Goal: Task Accomplishment & Management: Complete application form

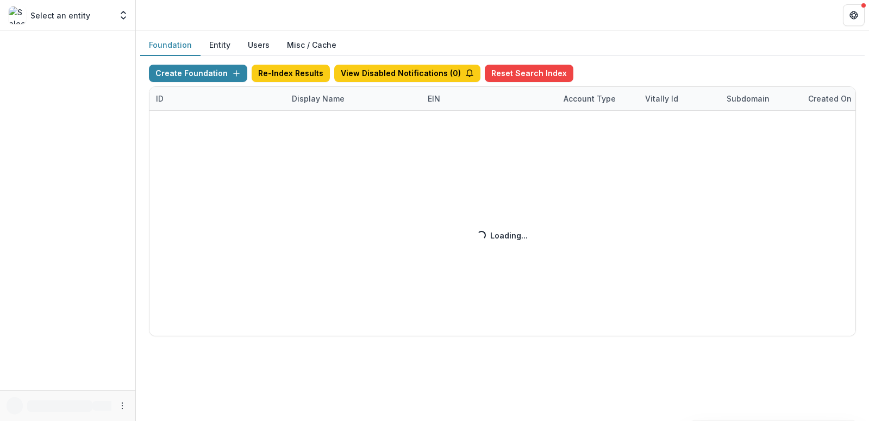
click at [324, 99] on div "Create Foundation Re-Index Results View Disabled Notifications ( 0 ) Reset Sear…" at bounding box center [502, 201] width 707 height 272
click at [340, 101] on div "Create Foundation Re-Index Results View Disabled Notifications ( 0 ) Reset Sear…" at bounding box center [502, 201] width 707 height 272
click at [307, 102] on div "Create Foundation Re-Index Results View Disabled Notifications ( 0 ) Reset Sear…" at bounding box center [502, 201] width 707 height 272
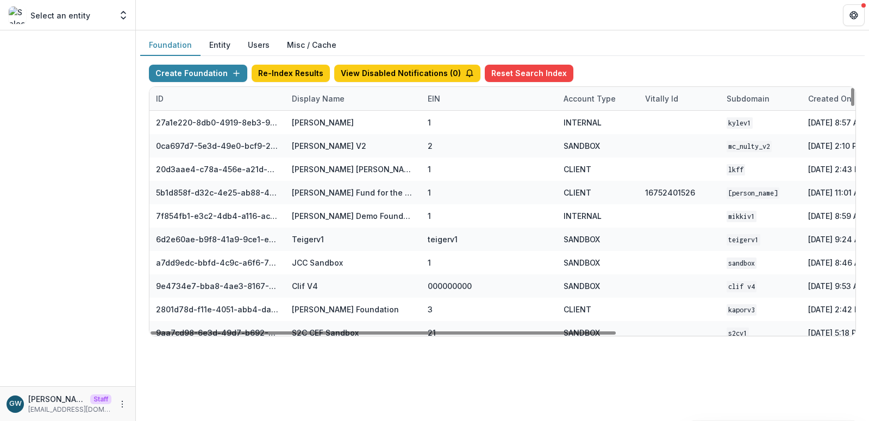
click at [321, 98] on div "Display Name" at bounding box center [318, 98] width 66 height 11
click at [329, 125] on input at bounding box center [352, 123] width 130 height 17
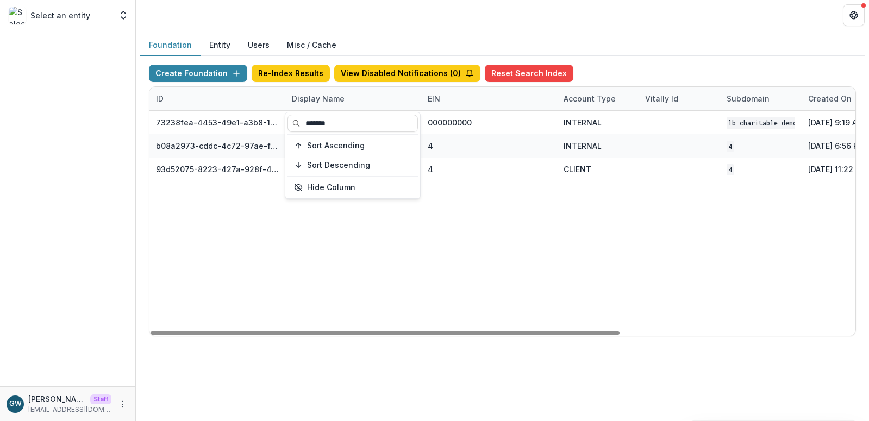
type input "*******"
click at [607, 44] on div "Foundation Entity Users Misc / Cache" at bounding box center [502, 45] width 724 height 21
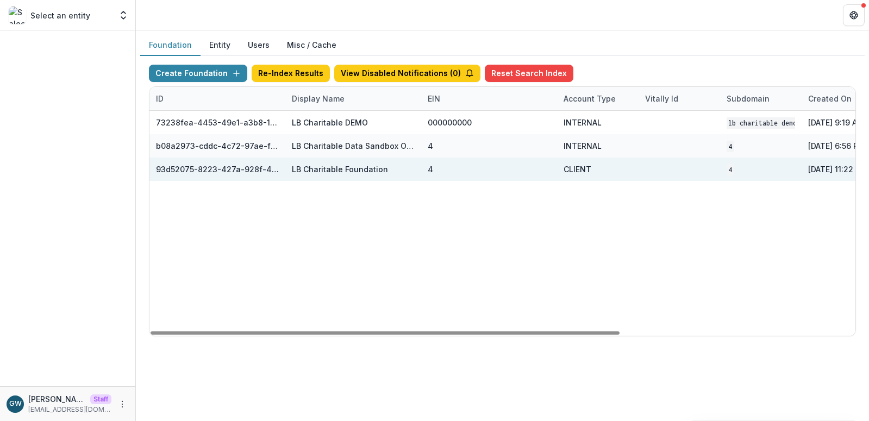
scroll to position [0, 354]
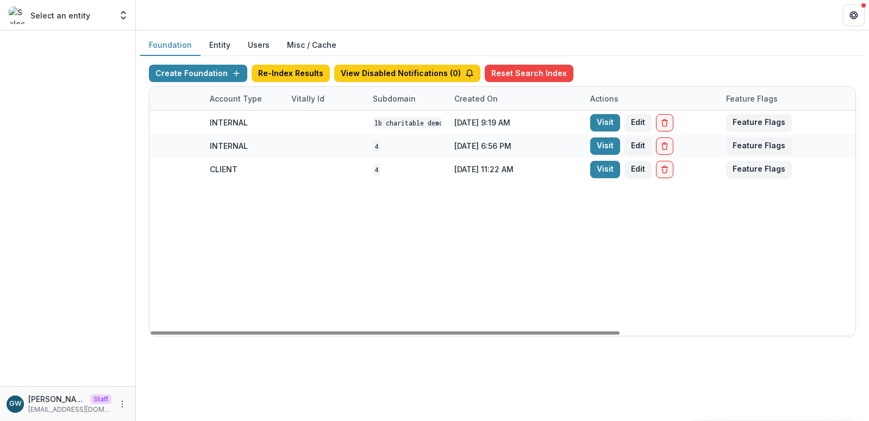
click at [606, 170] on link "Visit" at bounding box center [605, 169] width 30 height 17
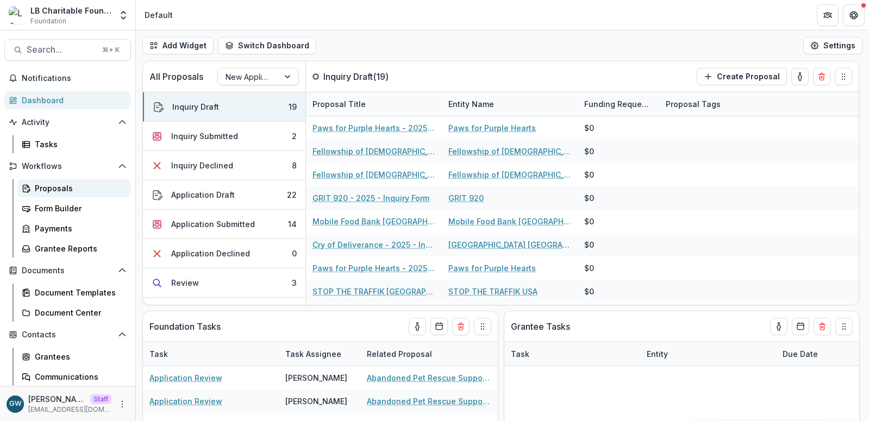
click at [73, 186] on div "Proposals" at bounding box center [78, 188] width 87 height 11
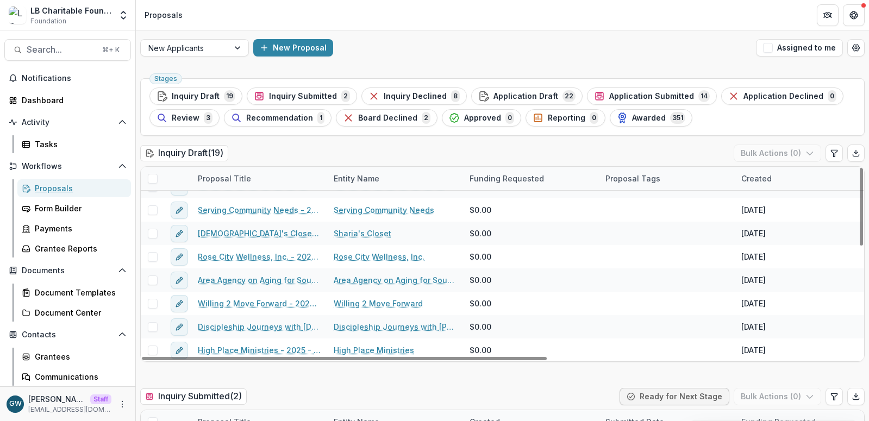
scroll to position [273, 0]
click at [402, 92] on span "Inquiry Declined" at bounding box center [415, 96] width 63 height 9
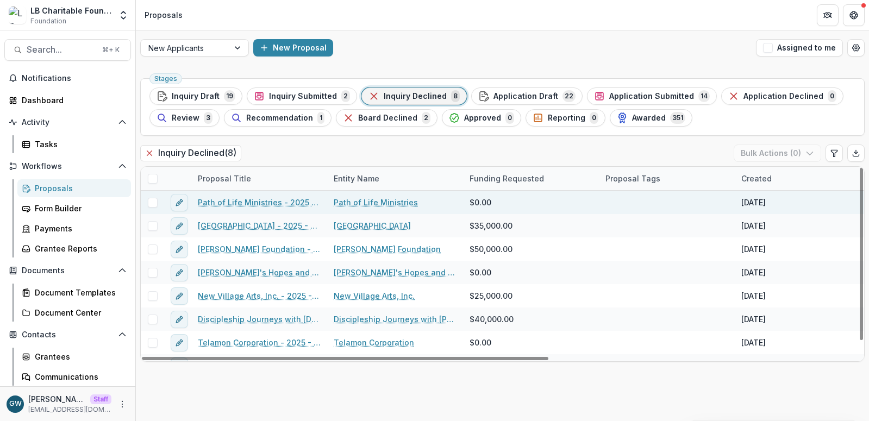
click at [268, 204] on link "Path of Life Ministries - 2025 - Grant Funding Request Requirements and Questio…" at bounding box center [259, 202] width 123 height 11
click at [250, 203] on link "Path of Life Ministries - 2025 - Grant Funding Request Requirements and Questio…" at bounding box center [259, 202] width 123 height 11
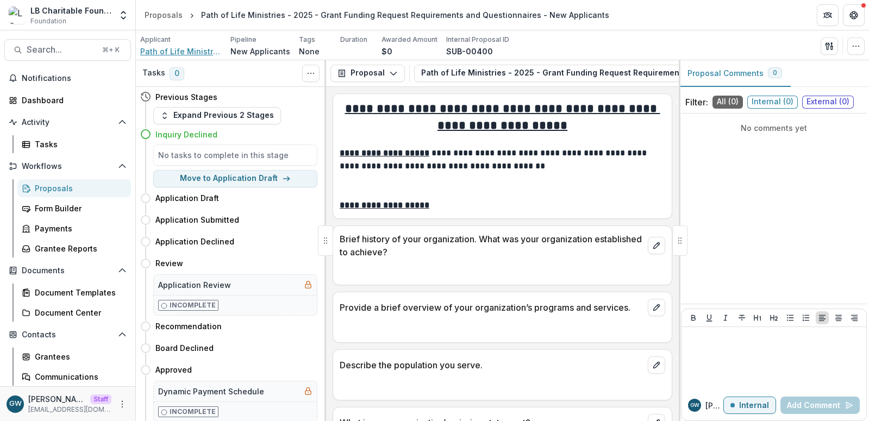
click at [187, 54] on span "Path of Life Ministries" at bounding box center [180, 51] width 81 height 11
click at [562, 79] on button "Path of Life Ministries - 2025 - Grant Funding Request Requirements and Questio…" at bounding box center [640, 73] width 452 height 17
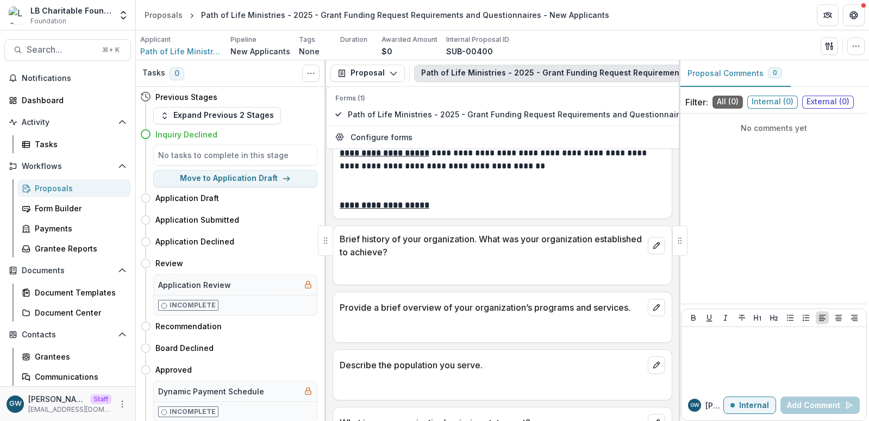
click at [614, 44] on div "Applicant Path of Life Ministries Pipeline New Applicants Tags None All tags Du…" at bounding box center [502, 46] width 724 height 22
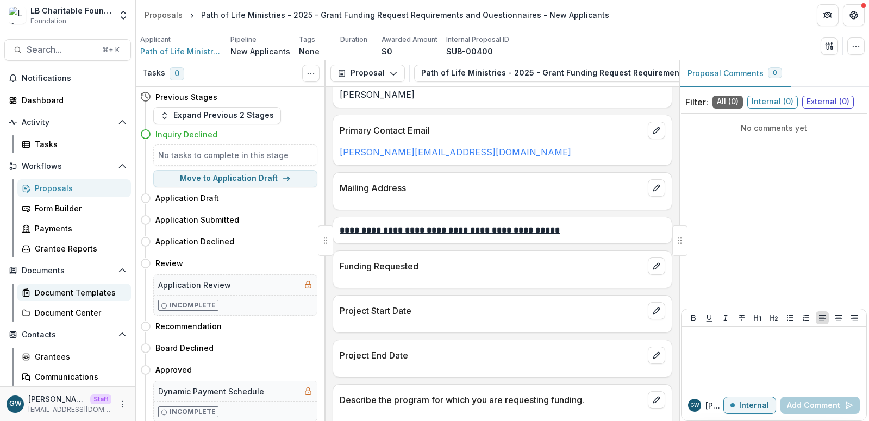
scroll to position [526, 0]
click at [67, 208] on div "Form Builder" at bounding box center [78, 208] width 87 height 11
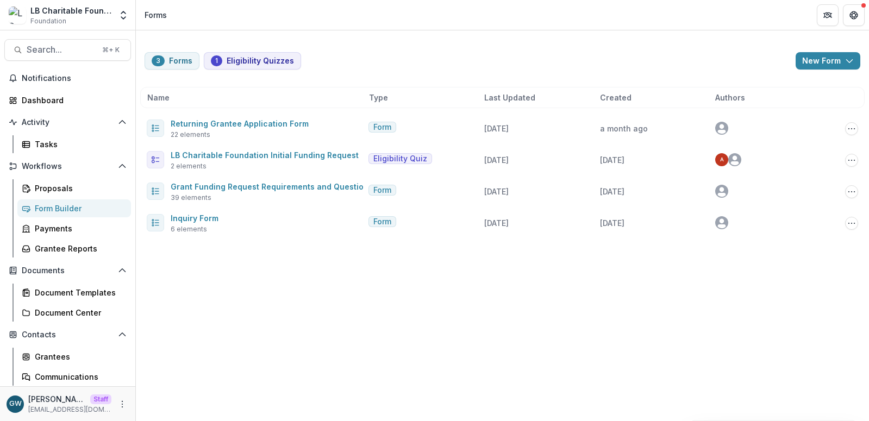
click at [65, 204] on div "Form Builder" at bounding box center [78, 208] width 87 height 11
click at [64, 181] on link "Proposals" at bounding box center [74, 188] width 114 height 18
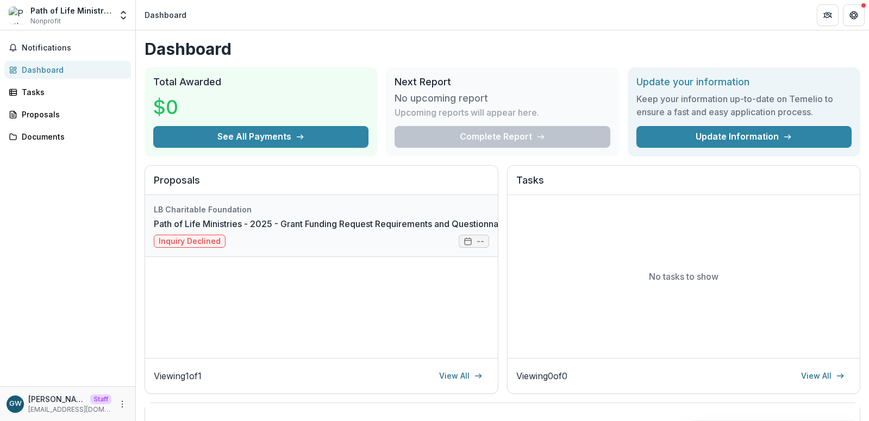
click at [287, 230] on link "Path of Life Ministries - 2025 - Grant Funding Request Requirements and Questio…" at bounding box center [370, 223] width 432 height 13
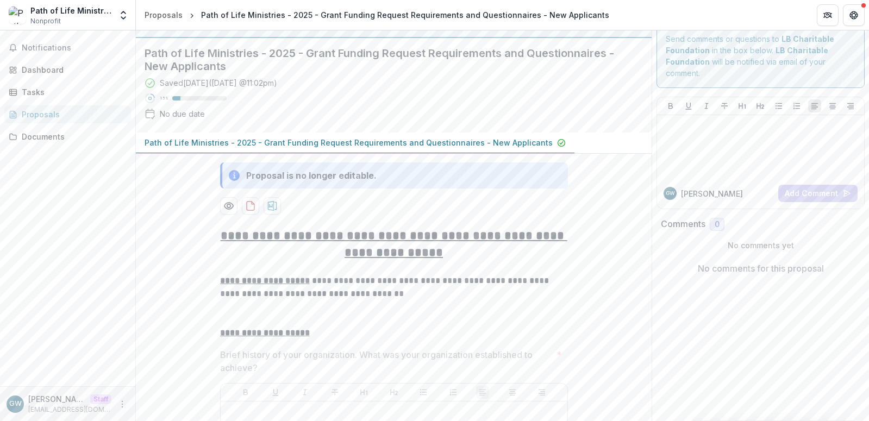
scroll to position [16, 0]
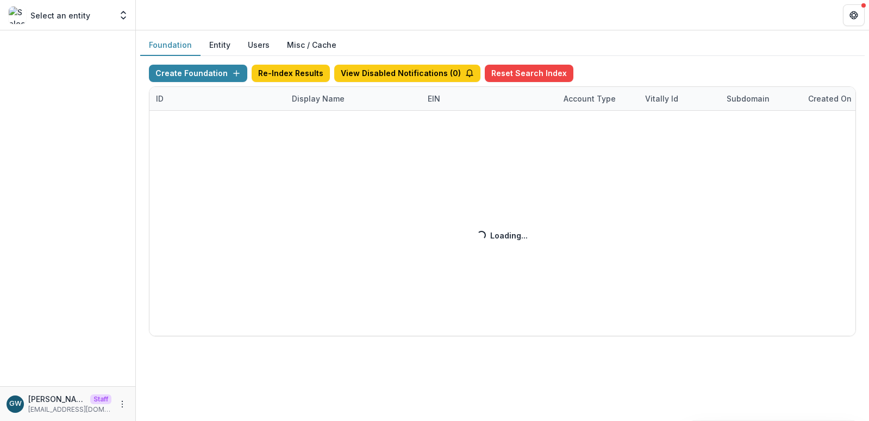
click at [322, 103] on div "Create Foundation Re-Index Results View Disabled Notifications ( 0 ) Reset Sear…" at bounding box center [502, 201] width 707 height 272
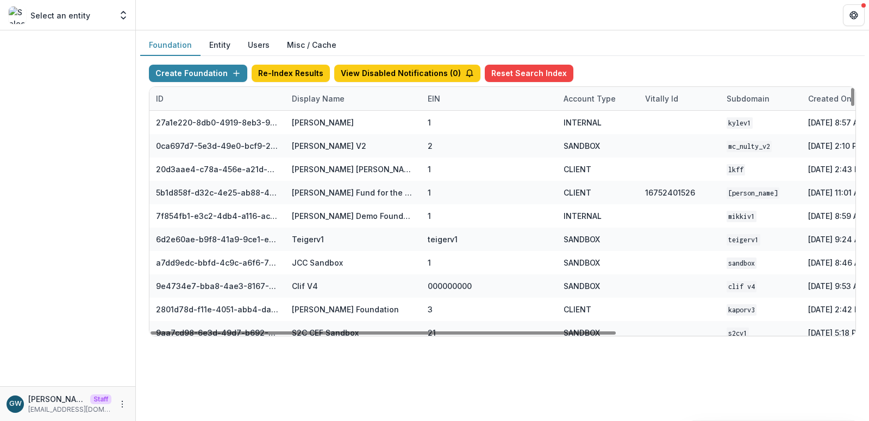
click at [323, 97] on div "Display Name" at bounding box center [318, 98] width 66 height 11
click at [327, 125] on input at bounding box center [352, 123] width 130 height 17
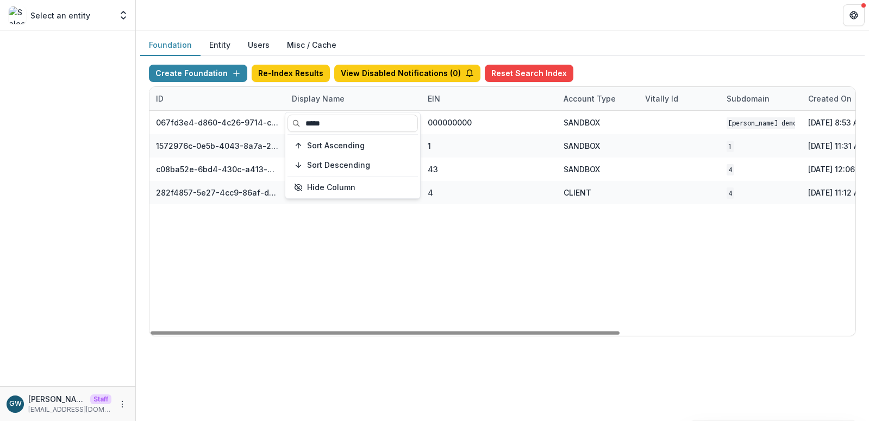
type input "*****"
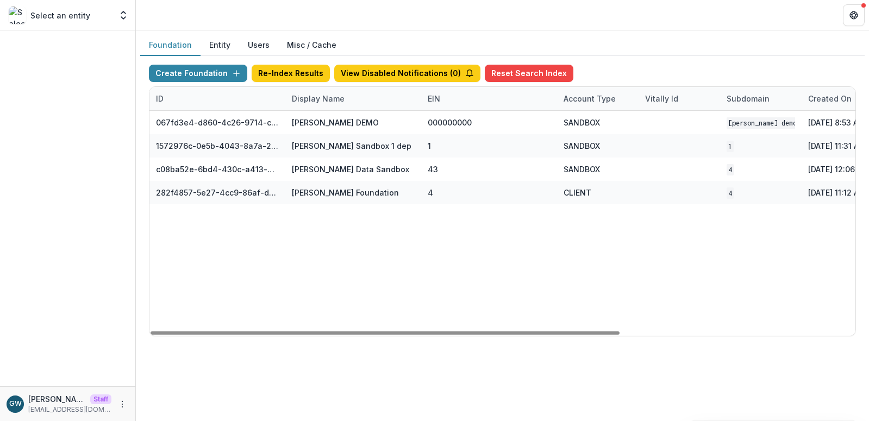
drag, startPoint x: 637, startPoint y: 48, endPoint x: 620, endPoint y: 61, distance: 21.2
click at [637, 48] on div "Foundation Entity Users Misc / Cache" at bounding box center [502, 45] width 724 height 21
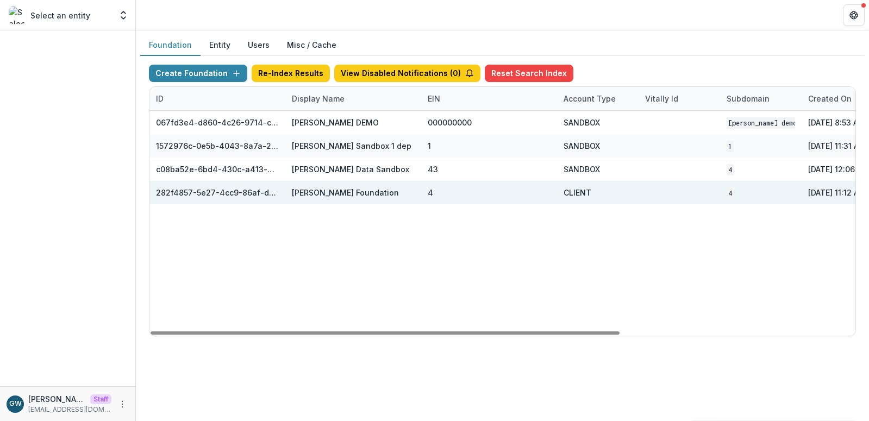
scroll to position [0, 354]
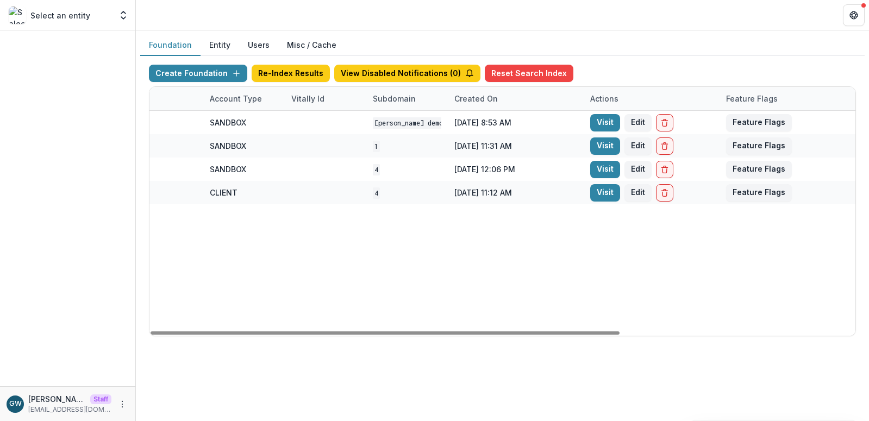
click at [607, 194] on link "Visit" at bounding box center [605, 192] width 30 height 17
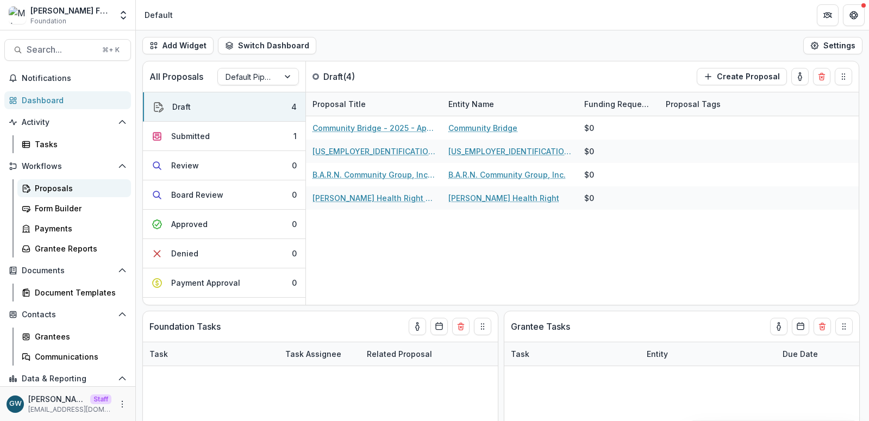
click at [57, 186] on div "Proposals" at bounding box center [78, 188] width 87 height 11
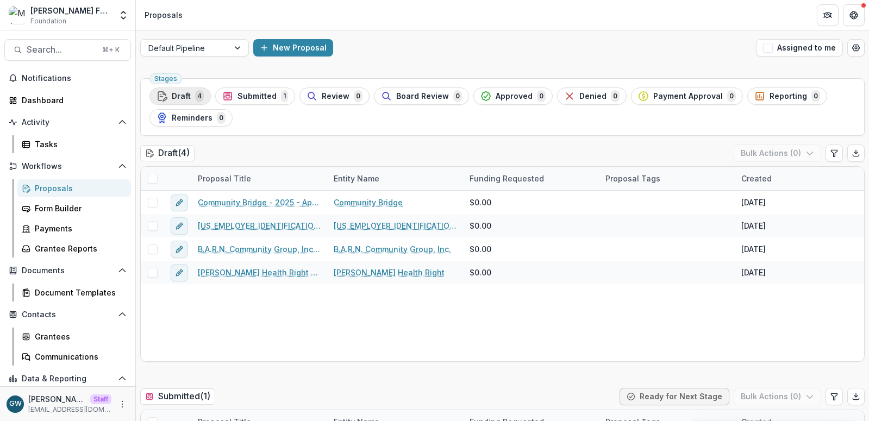
click at [182, 98] on span "Draft" at bounding box center [181, 96] width 19 height 9
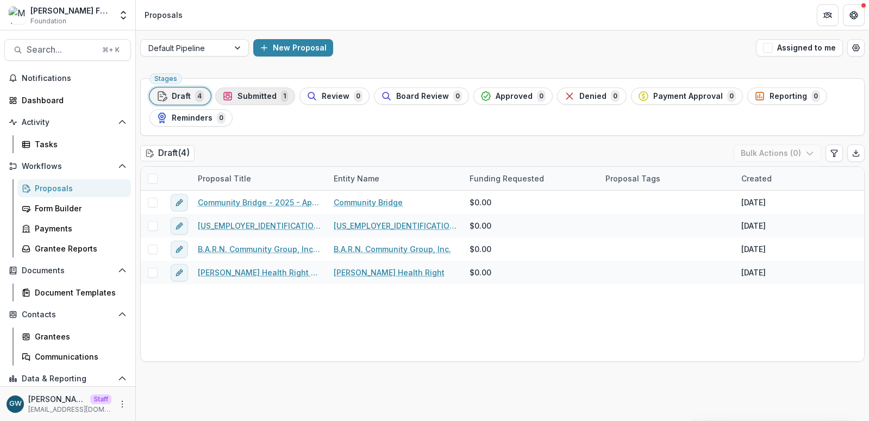
click at [261, 101] on div "Submitted 1" at bounding box center [255, 96] width 66 height 12
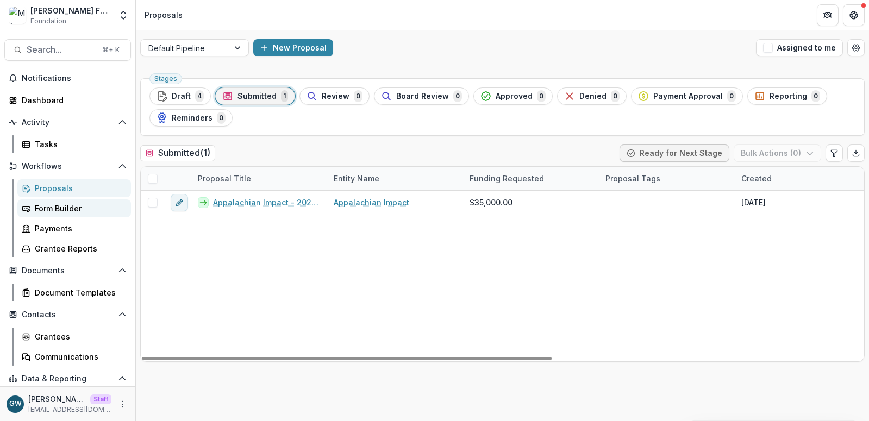
click at [93, 211] on div "Form Builder" at bounding box center [78, 208] width 87 height 11
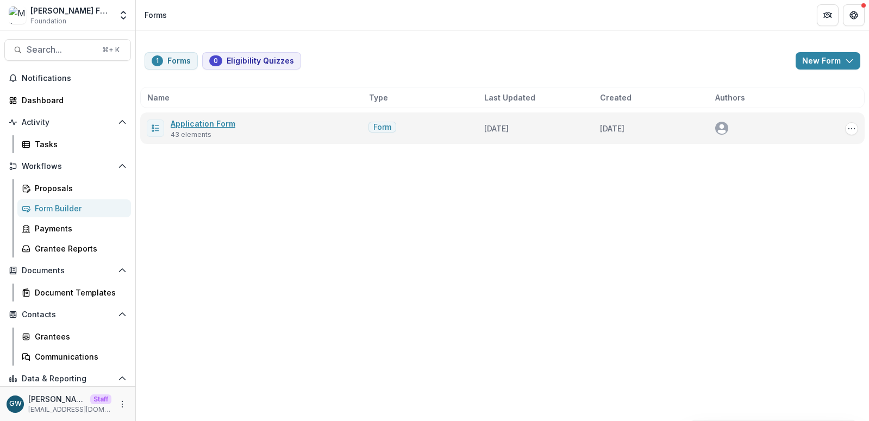
click at [223, 125] on link "Application Form" at bounding box center [203, 123] width 65 height 9
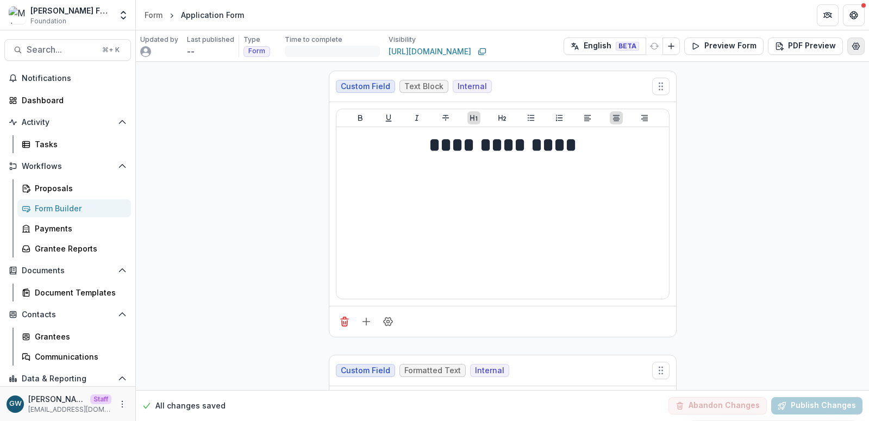
click at [852, 47] on icon "Edit Form Settings" at bounding box center [855, 46] width 7 height 7
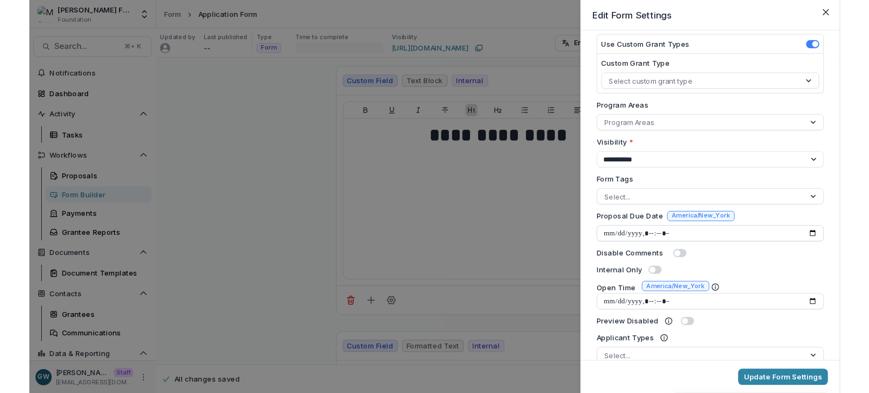
scroll to position [165, 0]
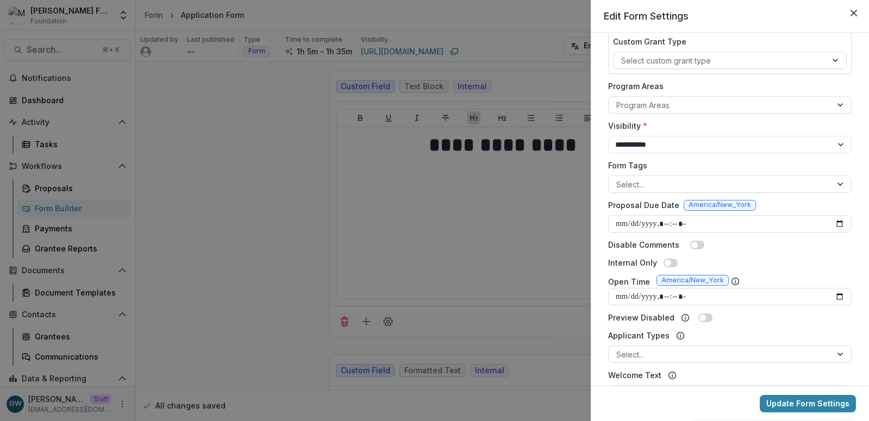
click at [249, 179] on div "**********" at bounding box center [434, 210] width 869 height 421
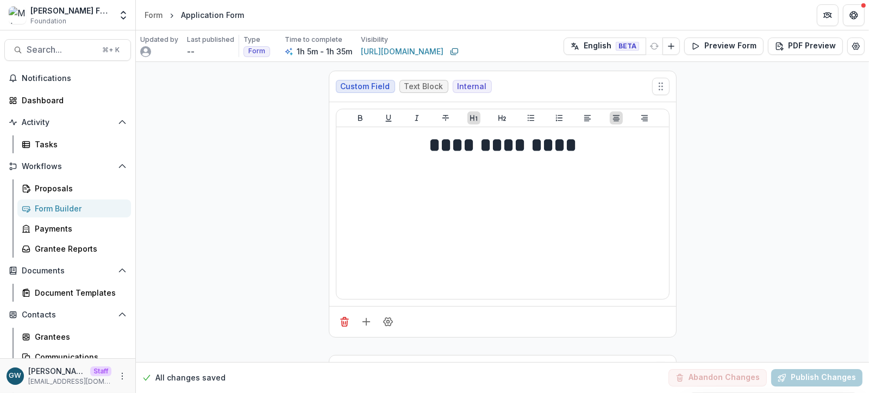
click at [95, 204] on div "Form Builder" at bounding box center [78, 208] width 87 height 11
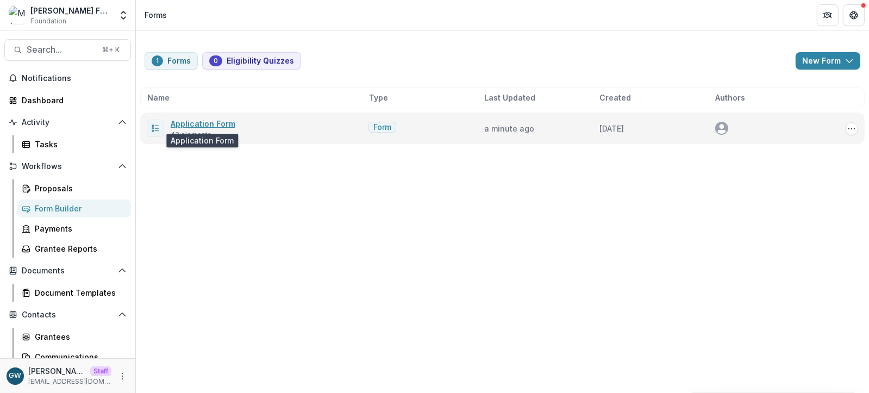
click at [214, 124] on link "Application Form" at bounding box center [203, 123] width 65 height 9
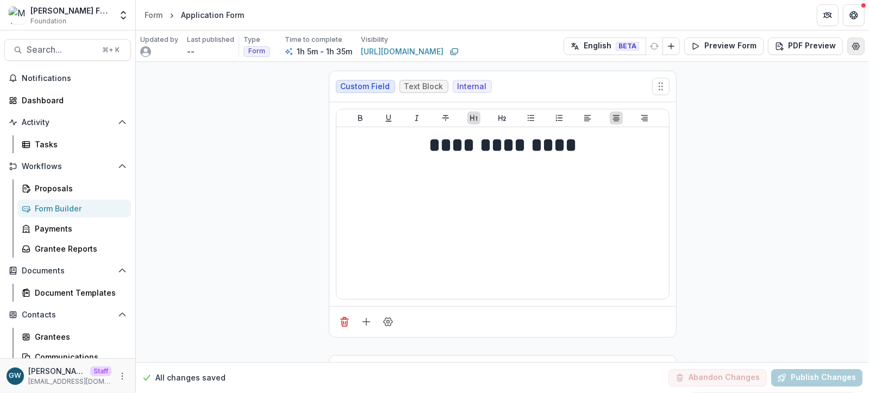
click at [851, 47] on icon "Edit Form Settings" at bounding box center [855, 46] width 9 height 9
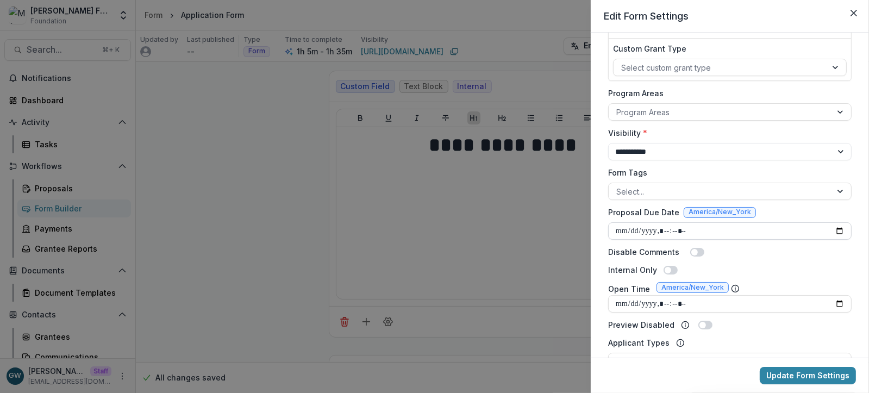
scroll to position [158, 0]
click at [857, 9] on button "Close" at bounding box center [853, 12] width 17 height 17
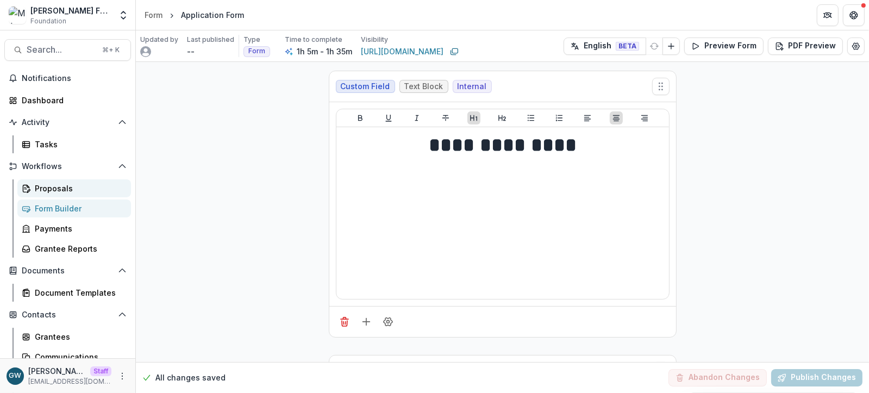
click at [68, 189] on div "Proposals" at bounding box center [78, 188] width 87 height 11
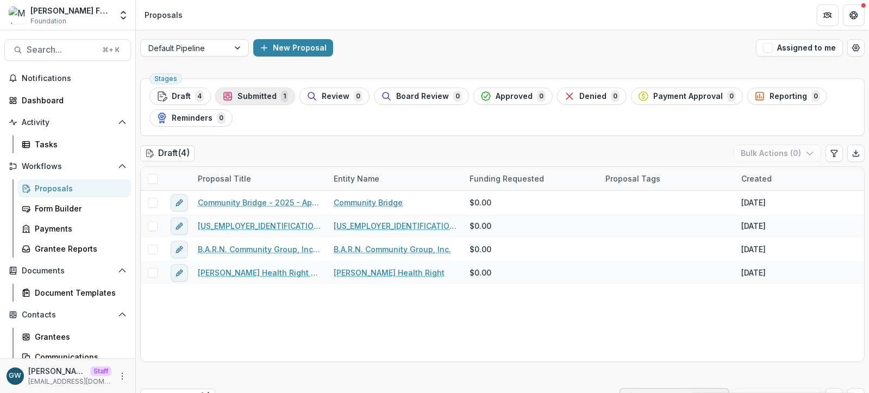
click at [254, 96] on span "Submitted" at bounding box center [256, 96] width 39 height 9
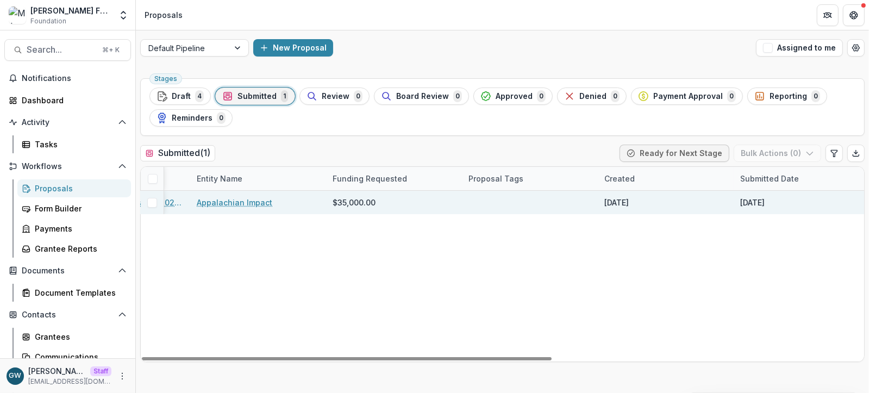
scroll to position [0, 167]
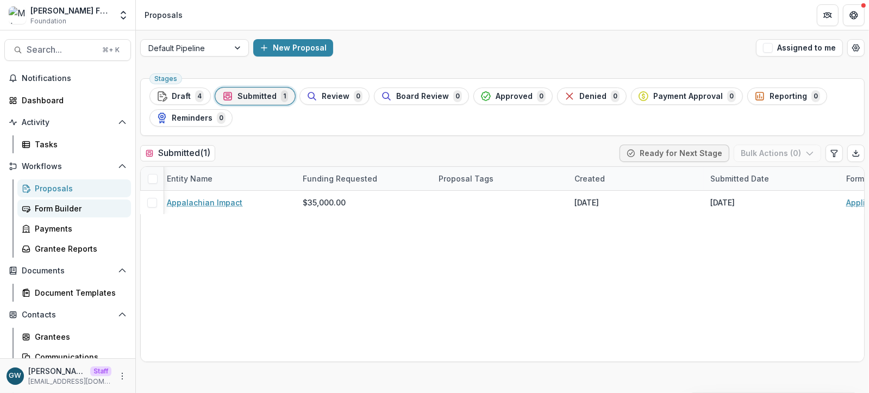
click at [56, 208] on div "Form Builder" at bounding box center [78, 208] width 87 height 11
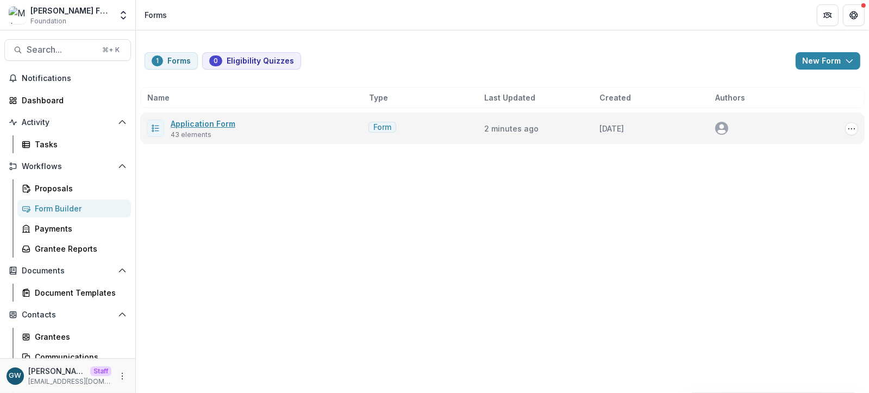
click at [212, 123] on link "Application Form" at bounding box center [203, 123] width 65 height 9
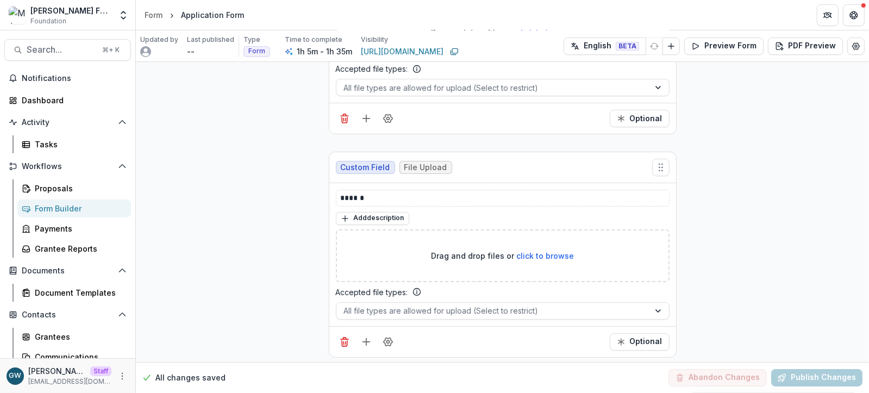
scroll to position [8801, 0]
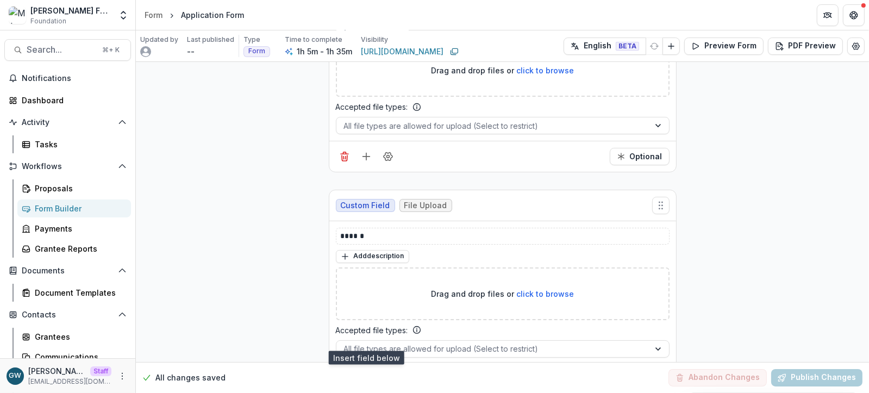
click at [367, 380] on line "Add field" at bounding box center [365, 380] width 7 height 0
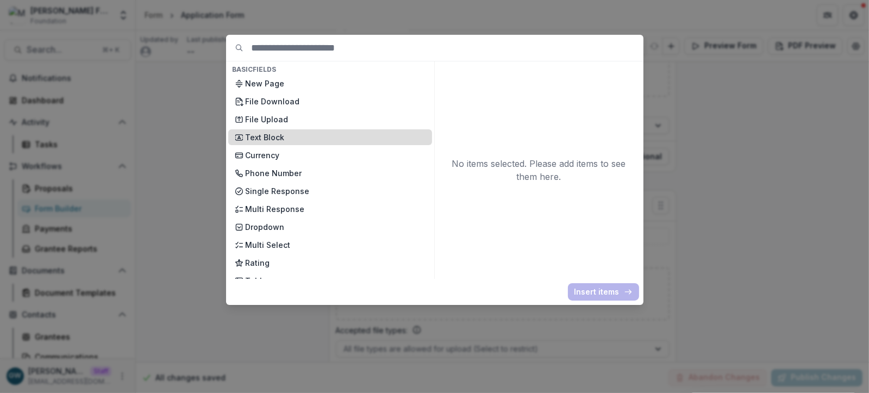
click at [273, 139] on p "Text Block" at bounding box center [336, 136] width 180 height 11
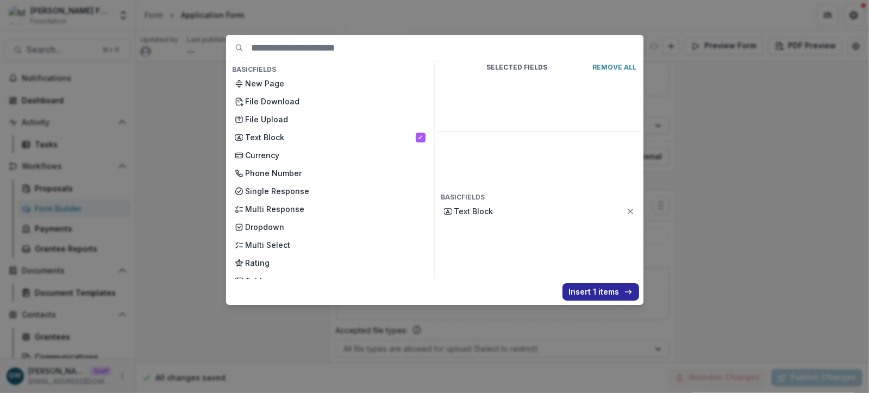
click at [597, 299] on button "Insert 1 items" at bounding box center [600, 291] width 77 height 17
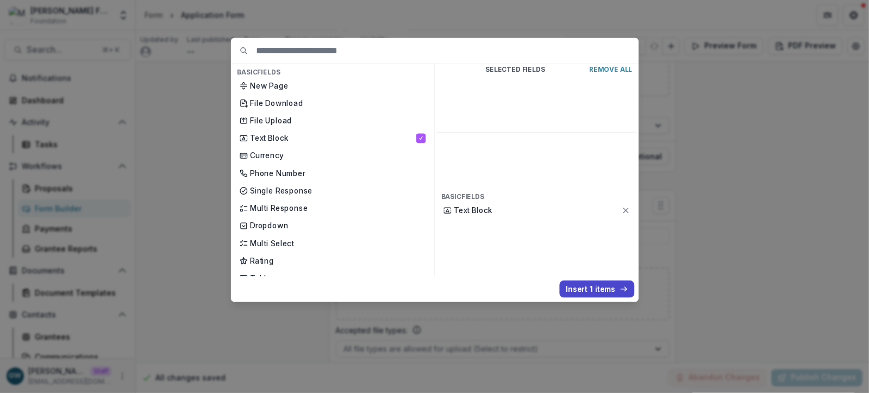
click at [596, 324] on div "Accepted file types: All file types are allowed for upload (Select to restrict)" at bounding box center [503, 340] width 334 height 33
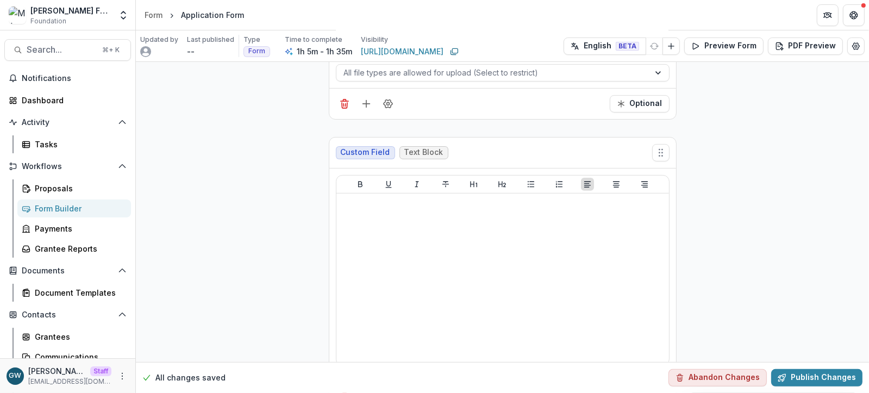
scroll to position [9084, 0]
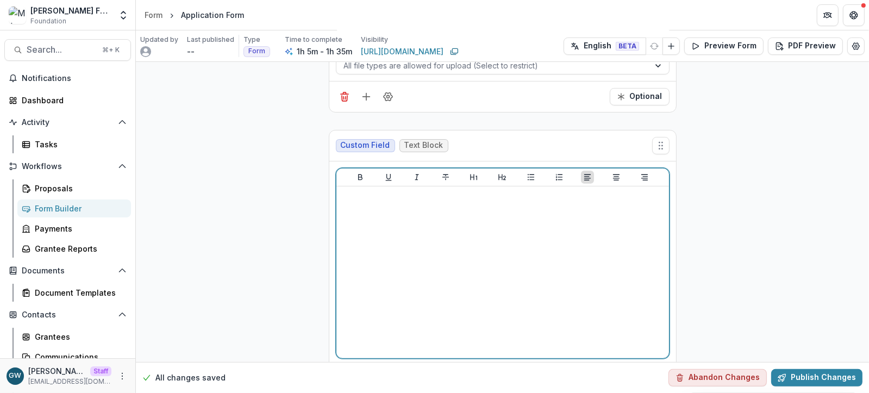
click at [412, 242] on div at bounding box center [503, 272] width 324 height 163
click at [372, 191] on p "*******" at bounding box center [503, 197] width 324 height 12
click at [361, 191] on p "**********" at bounding box center [503, 197] width 324 height 12
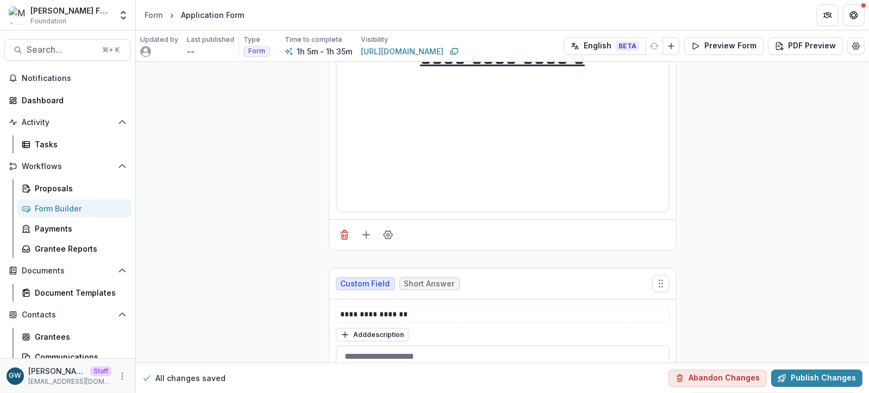
scroll to position [874, 0]
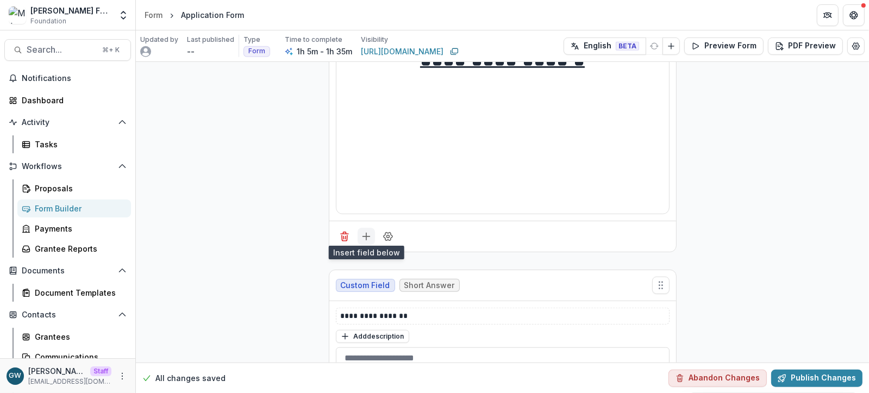
click at [363, 231] on icon "Add field" at bounding box center [366, 236] width 11 height 11
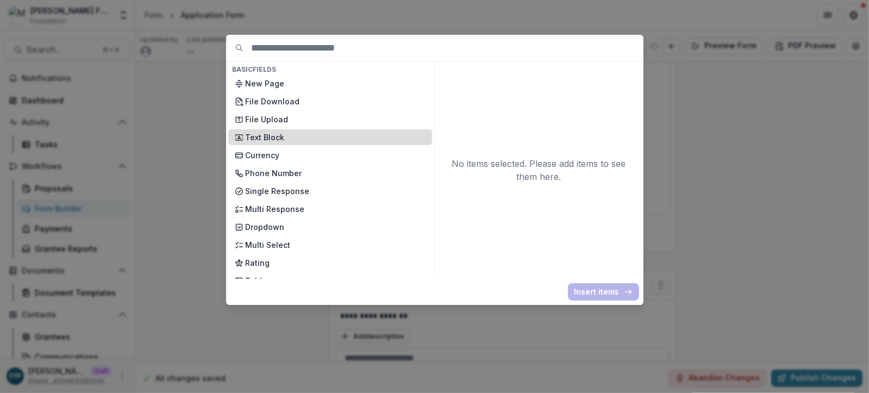
click at [278, 134] on p "Text Block" at bounding box center [336, 136] width 180 height 11
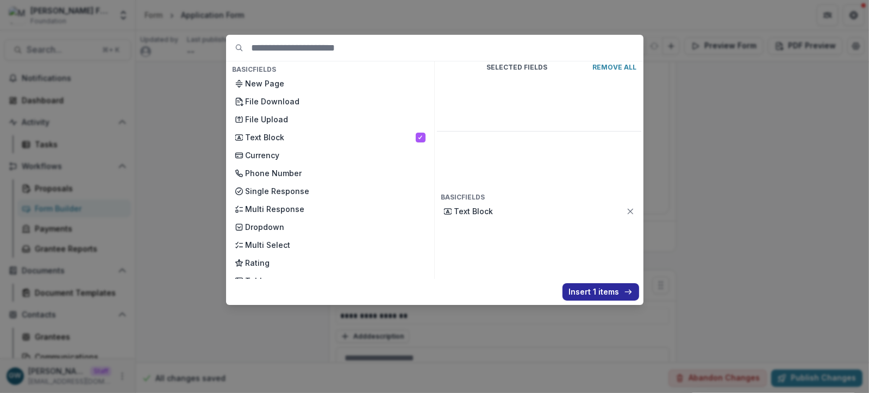
click at [582, 290] on button "Insert 1 items" at bounding box center [600, 291] width 77 height 17
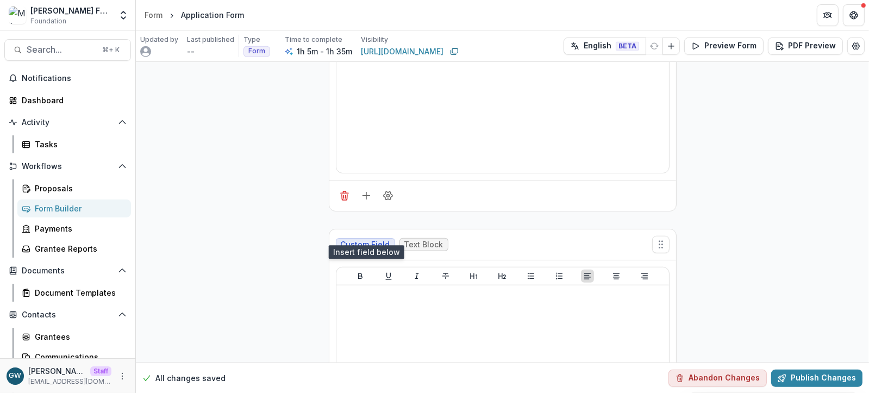
scroll to position [979, 0]
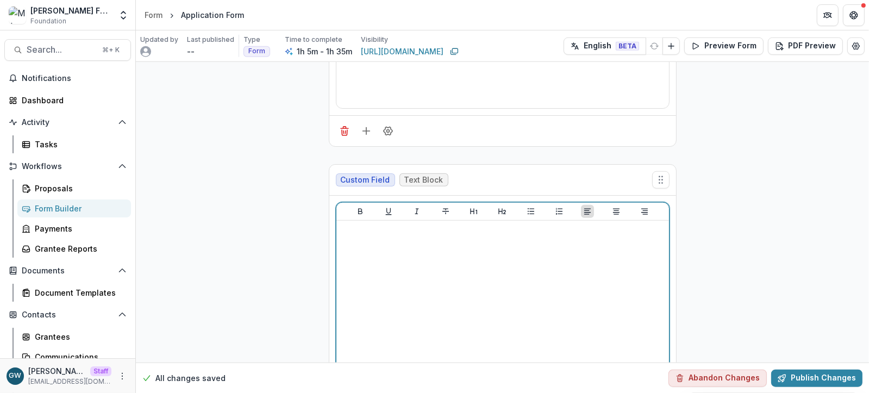
click at [417, 288] on div at bounding box center [503, 306] width 324 height 163
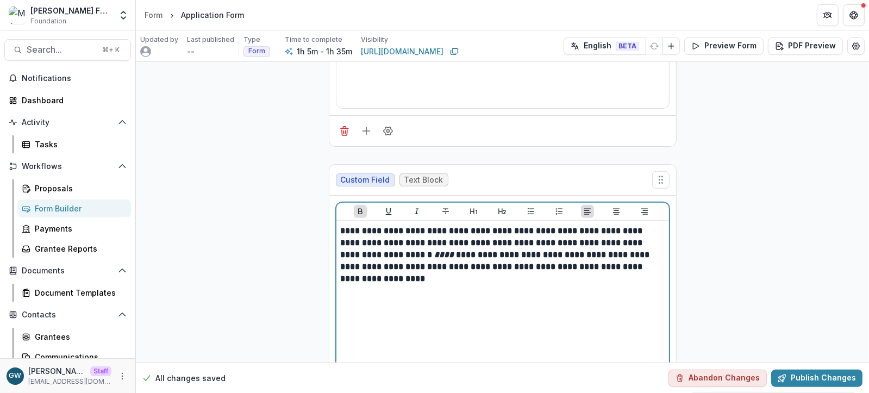
click at [568, 227] on strong "**********" at bounding box center [496, 255] width 311 height 56
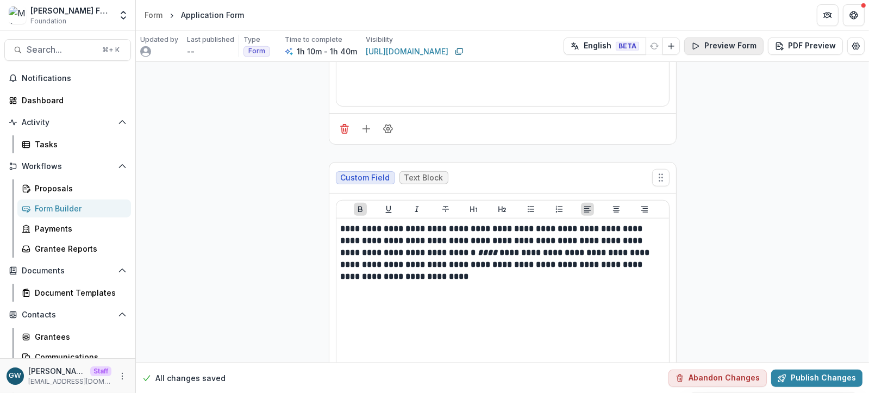
click at [721, 46] on button "Preview Form" at bounding box center [723, 45] width 79 height 17
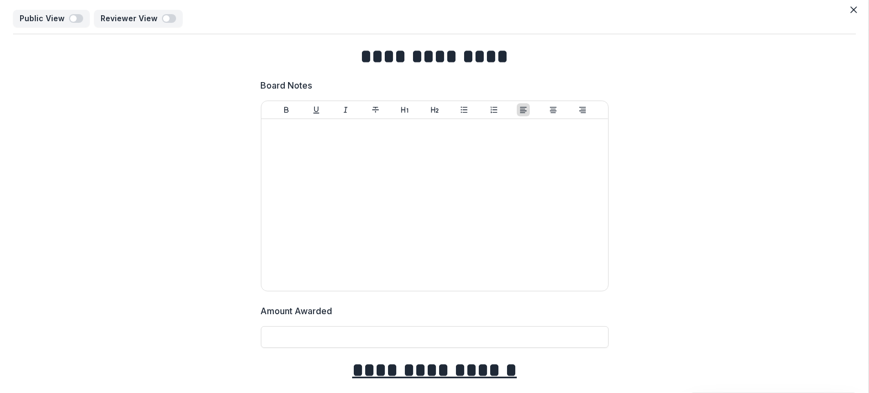
scroll to position [0, 0]
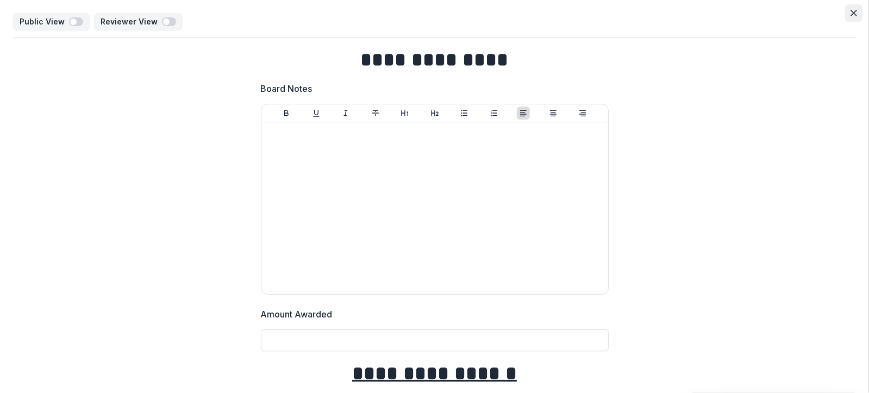
click at [853, 14] on icon "Close" at bounding box center [853, 13] width 7 height 7
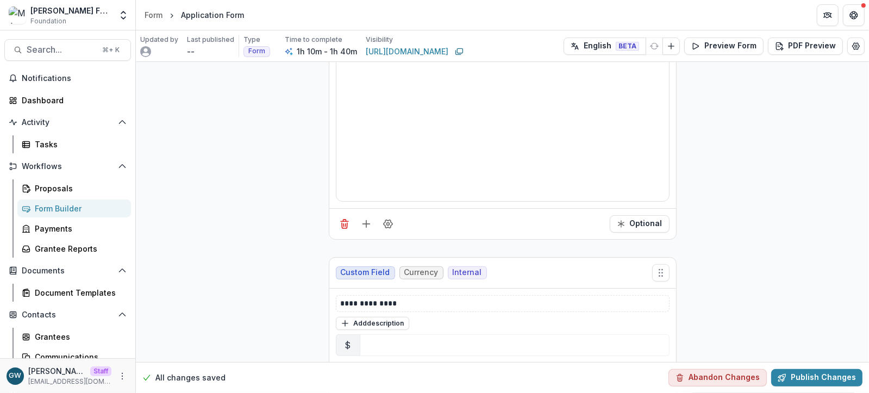
scroll to position [465, 0]
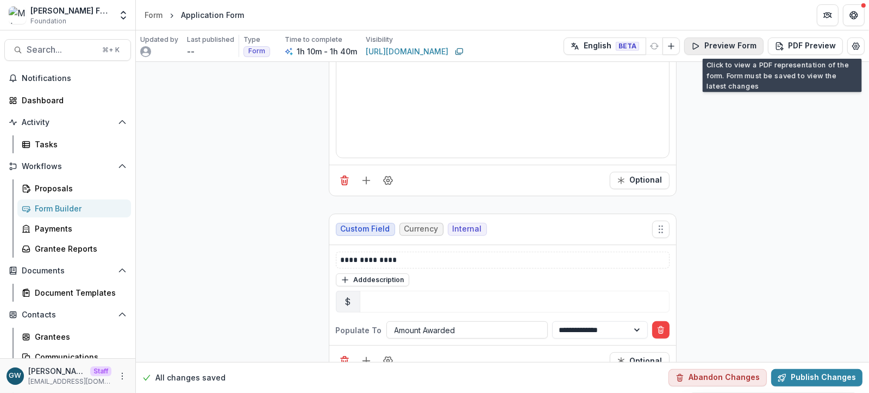
click at [727, 48] on button "Preview Form" at bounding box center [723, 45] width 79 height 17
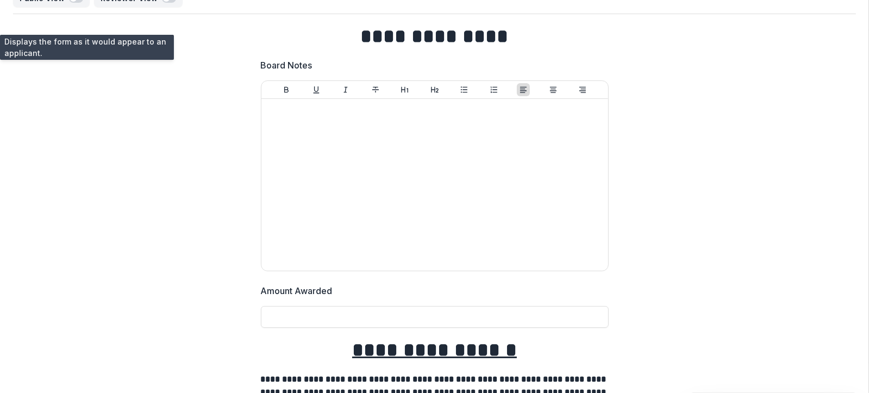
scroll to position [0, 0]
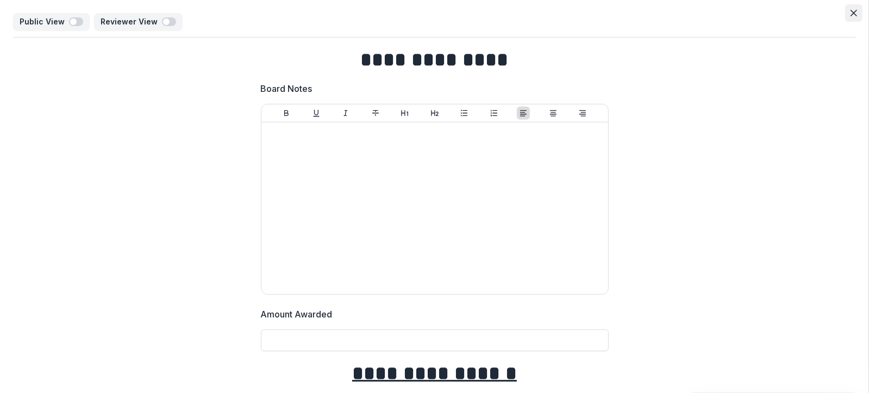
click at [845, 11] on button "Close" at bounding box center [853, 12] width 17 height 17
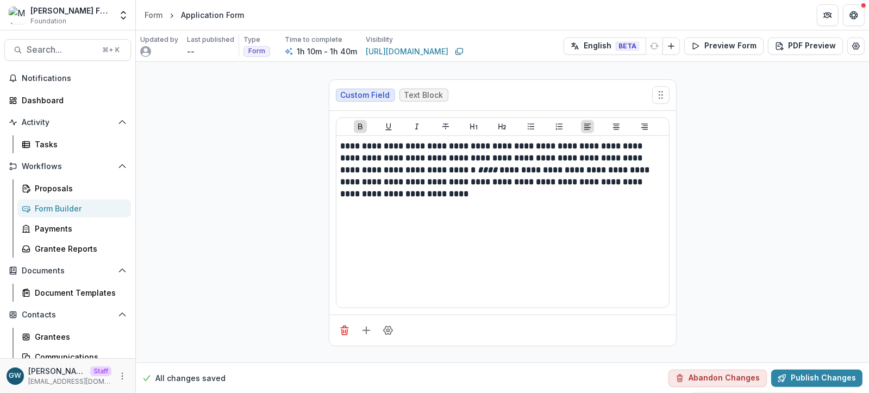
scroll to position [1060, 0]
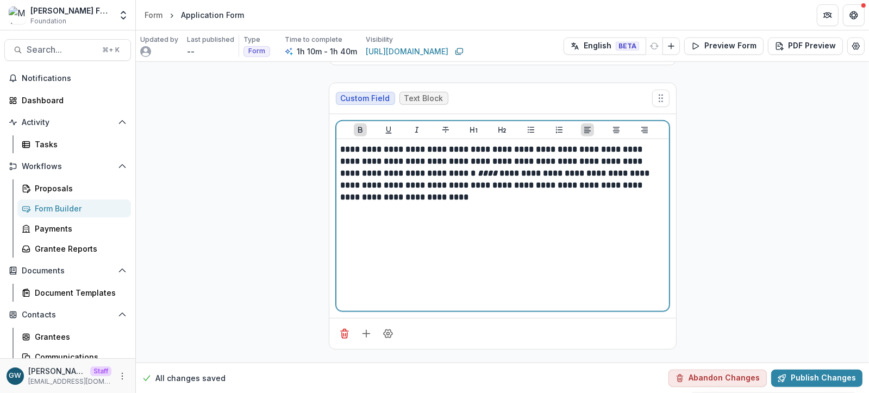
click at [400, 173] on strong "**********" at bounding box center [496, 173] width 311 height 56
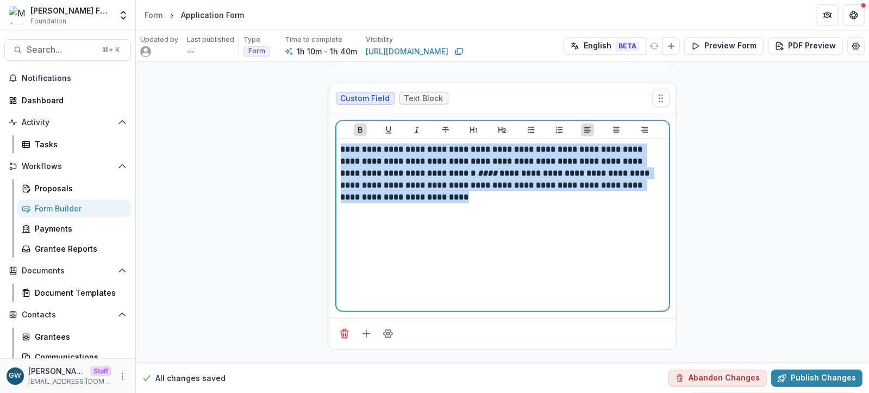
drag, startPoint x: 386, startPoint y: 190, endPoint x: 322, endPoint y: 143, distance: 79.2
click at [504, 127] on icon "Heading 2" at bounding box center [503, 130] width 8 height 6
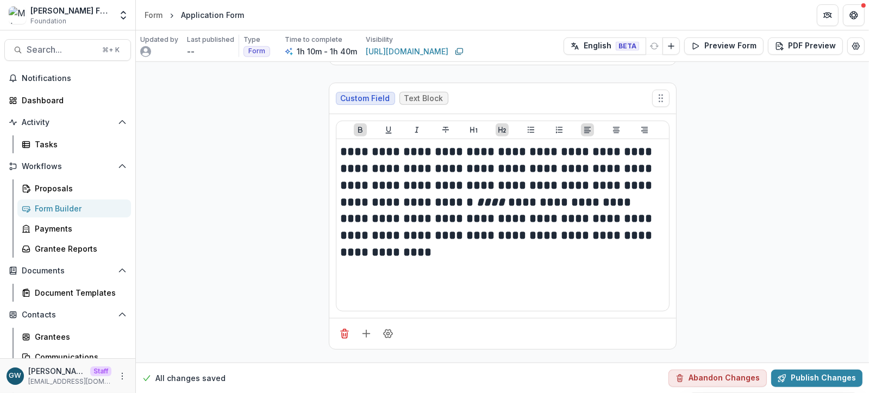
click at [803, 379] on button "Publish Changes" at bounding box center [816, 377] width 91 height 17
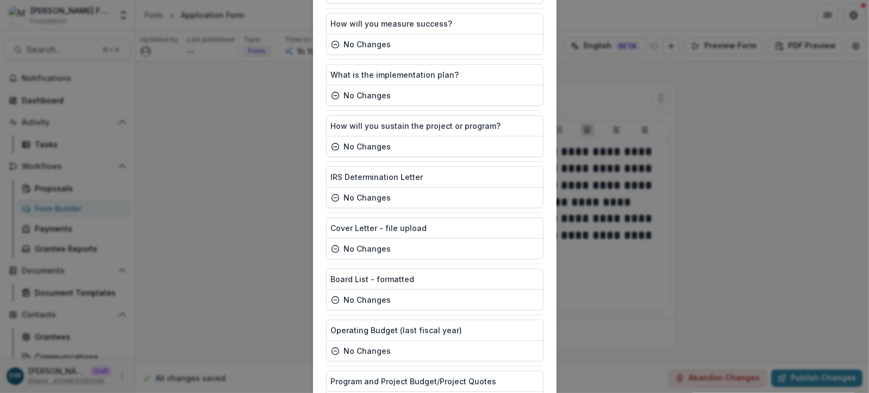
scroll to position [2062, 0]
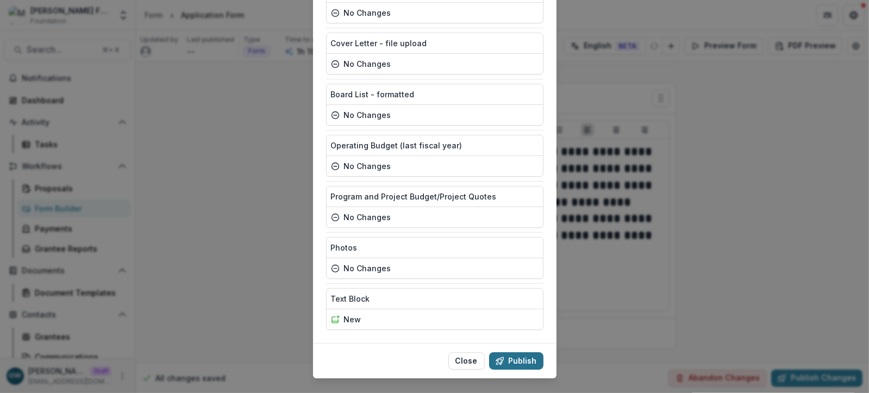
click at [522, 352] on button "Publish" at bounding box center [516, 360] width 54 height 17
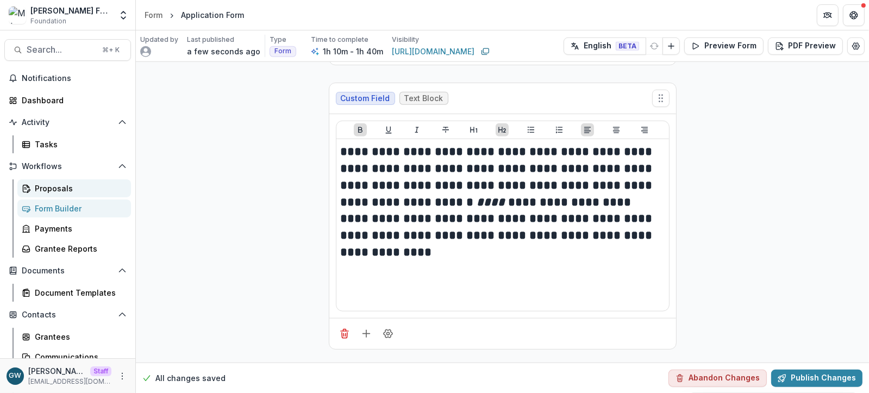
click at [65, 193] on div "Proposals" at bounding box center [78, 188] width 87 height 11
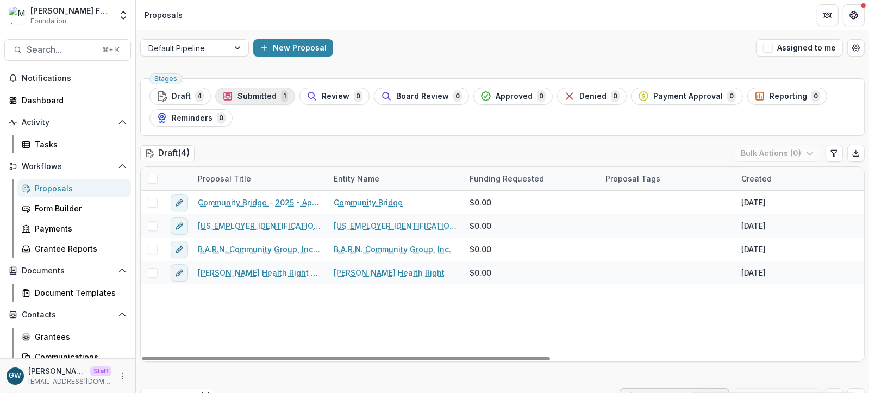
click at [267, 97] on span "Submitted" at bounding box center [256, 96] width 39 height 9
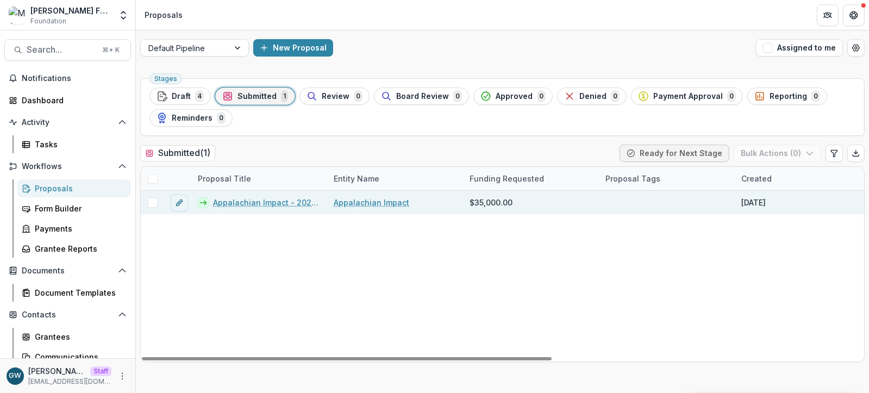
click at [240, 202] on link "Appalachian Impact - 2025 - Application Form" at bounding box center [267, 202] width 108 height 11
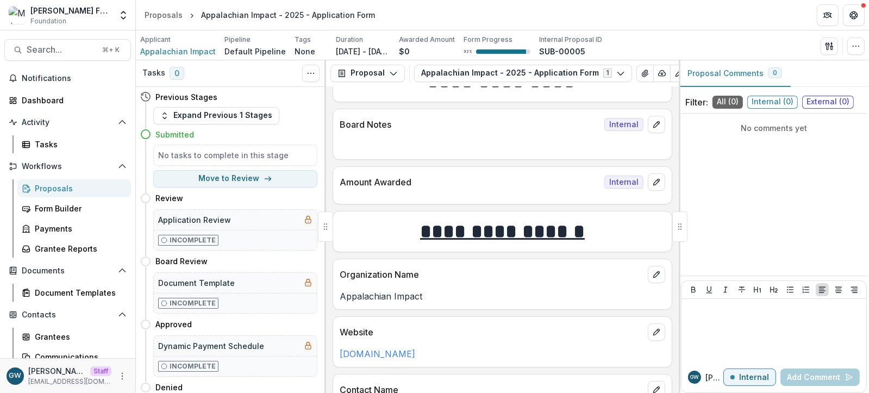
scroll to position [52, 0]
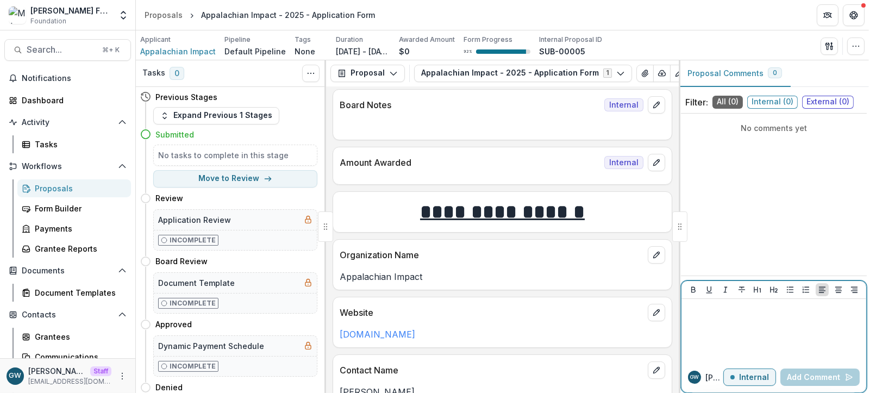
click at [760, 333] on div at bounding box center [774, 330] width 176 height 54
click at [62, 190] on div "Proposals" at bounding box center [78, 188] width 87 height 11
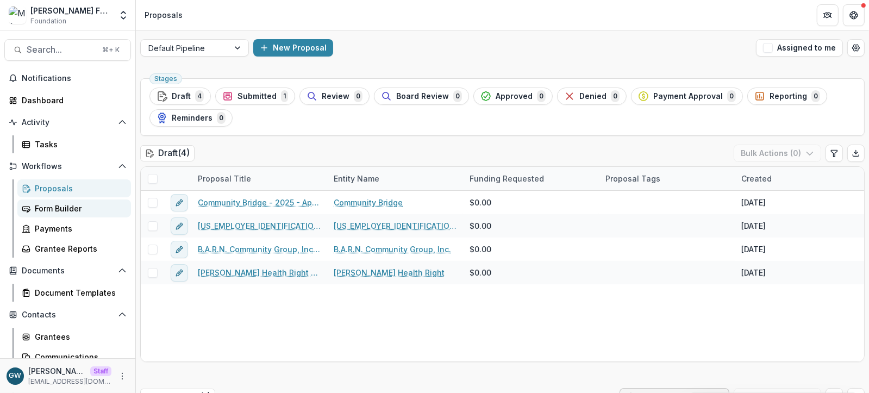
click at [64, 207] on div "Form Builder" at bounding box center [78, 208] width 87 height 11
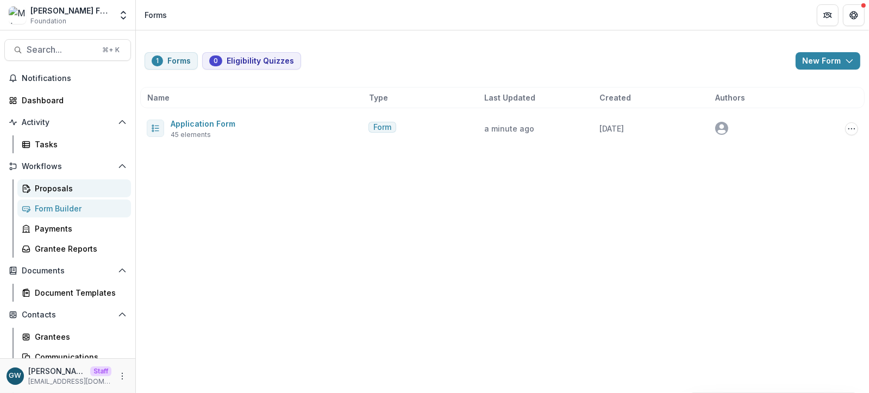
click at [58, 180] on link "Proposals" at bounding box center [74, 188] width 114 height 18
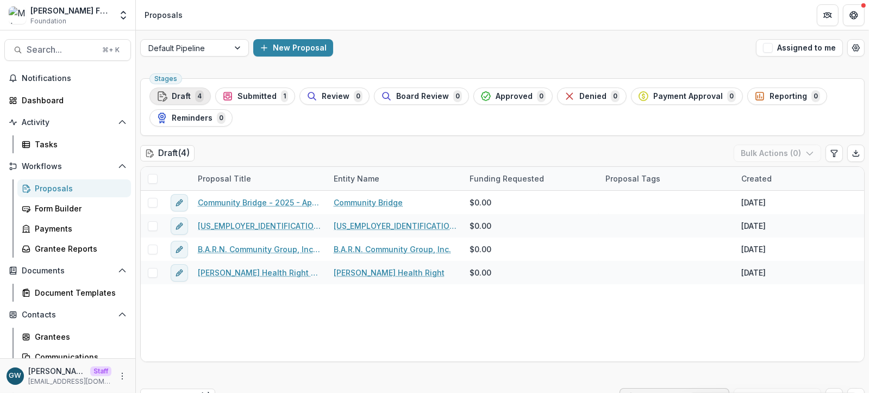
click at [195, 94] on span "4" at bounding box center [199, 96] width 9 height 12
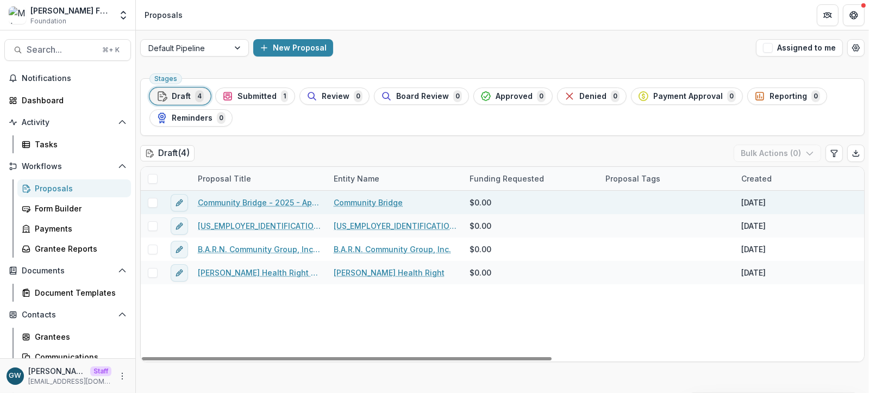
click at [234, 198] on link "Community Bridge - 2025 - Application Form" at bounding box center [259, 202] width 123 height 11
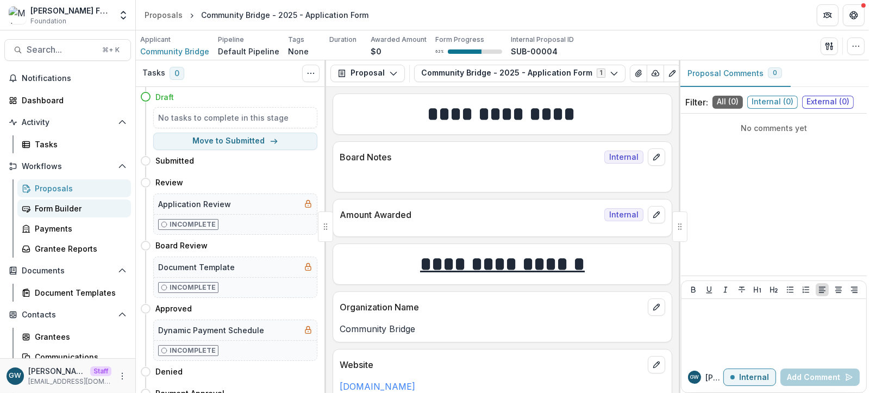
click at [100, 205] on div "Form Builder" at bounding box center [78, 208] width 87 height 11
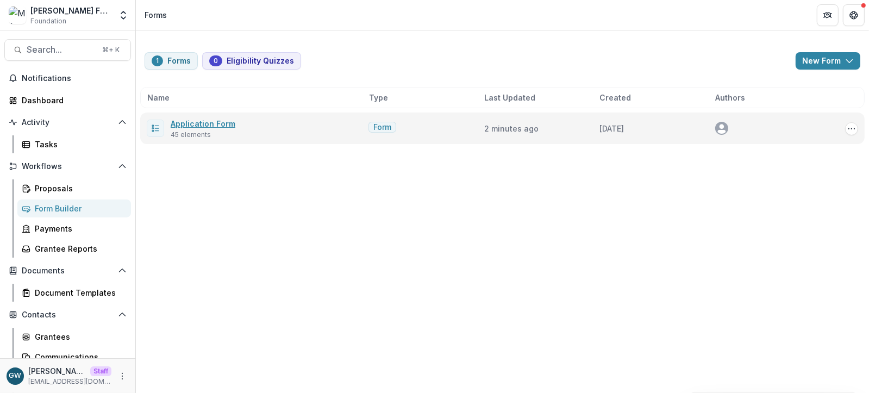
click at [218, 123] on link "Application Form" at bounding box center [203, 123] width 65 height 9
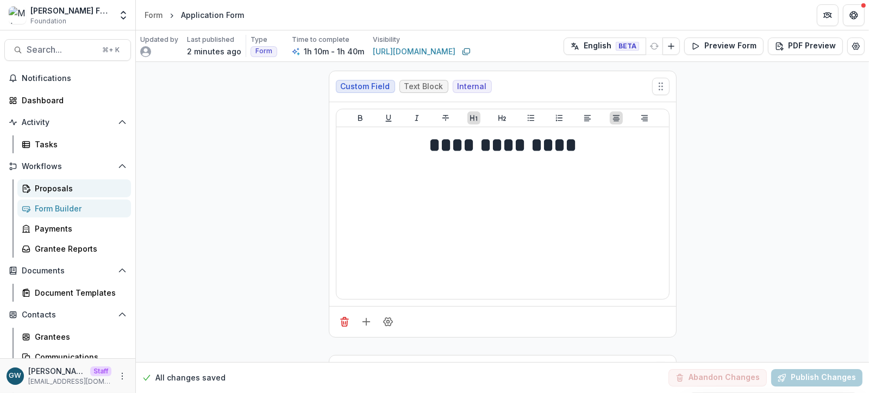
click at [62, 187] on div "Proposals" at bounding box center [78, 188] width 87 height 11
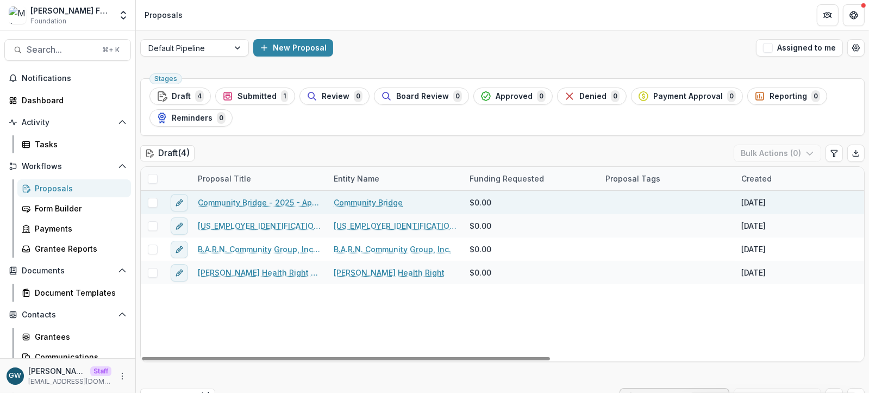
click at [247, 202] on link "Community Bridge - 2025 - Application Form" at bounding box center [259, 202] width 123 height 11
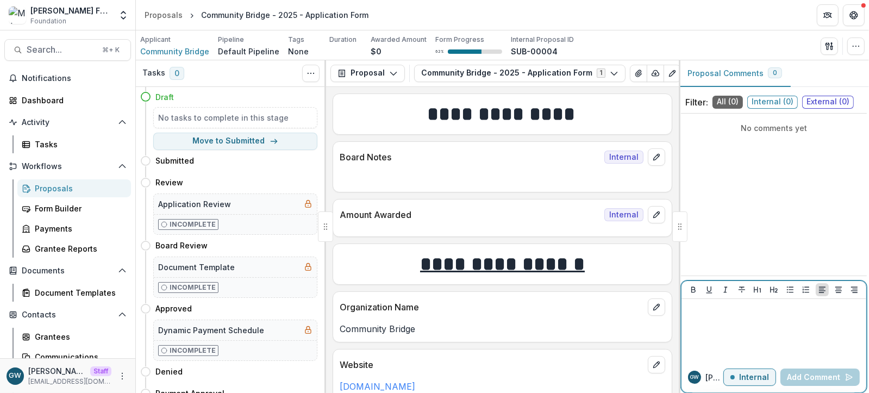
click at [746, 381] on p "Internal" at bounding box center [754, 377] width 30 height 9
click at [742, 337] on div at bounding box center [774, 330] width 176 height 54
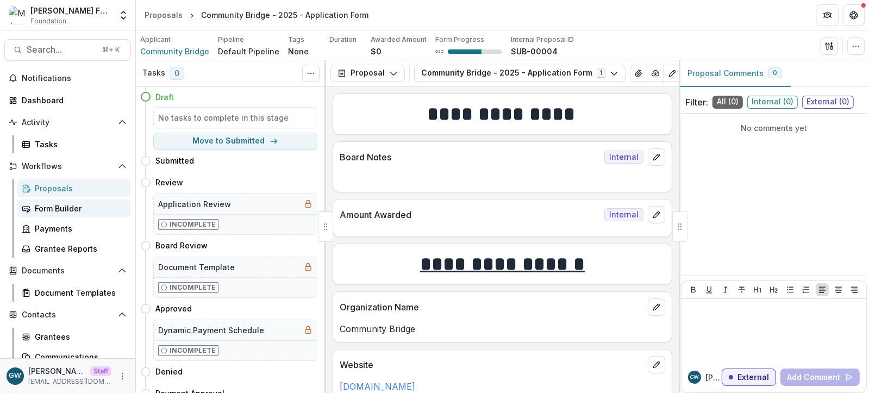
click at [62, 208] on div "Form Builder" at bounding box center [78, 208] width 87 height 11
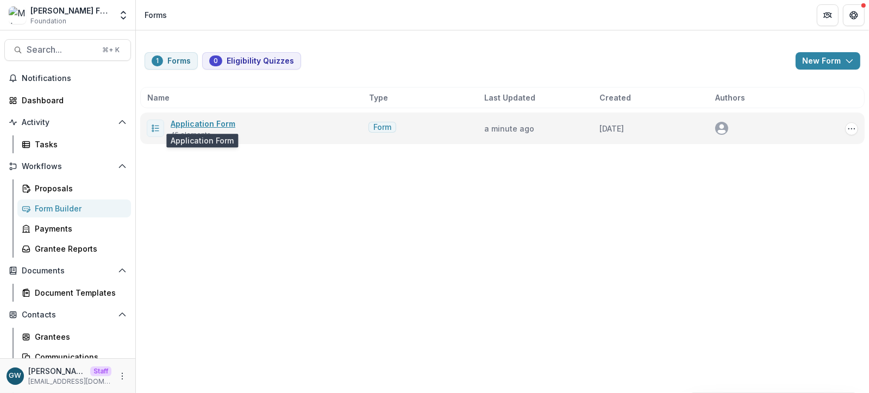
click at [220, 125] on link "Application Form" at bounding box center [203, 123] width 65 height 9
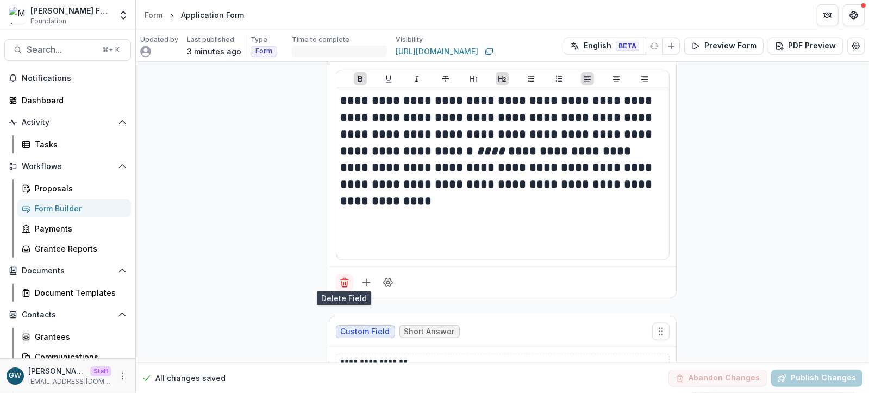
click at [339, 277] on icon "Delete field" at bounding box center [344, 282] width 11 height 11
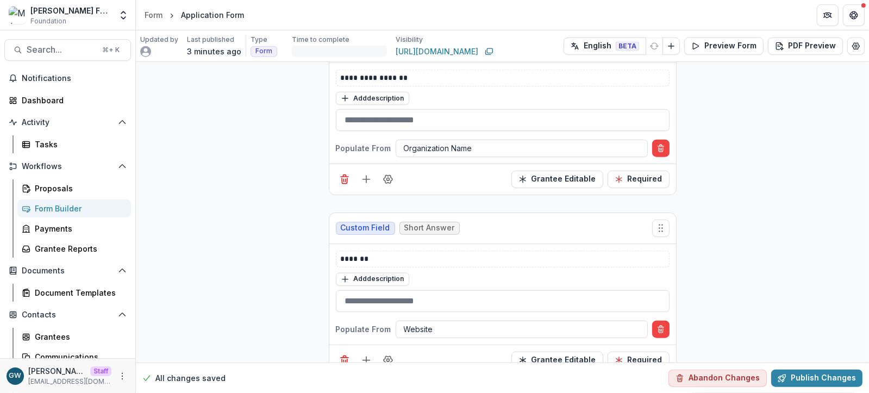
scroll to position [974, 0]
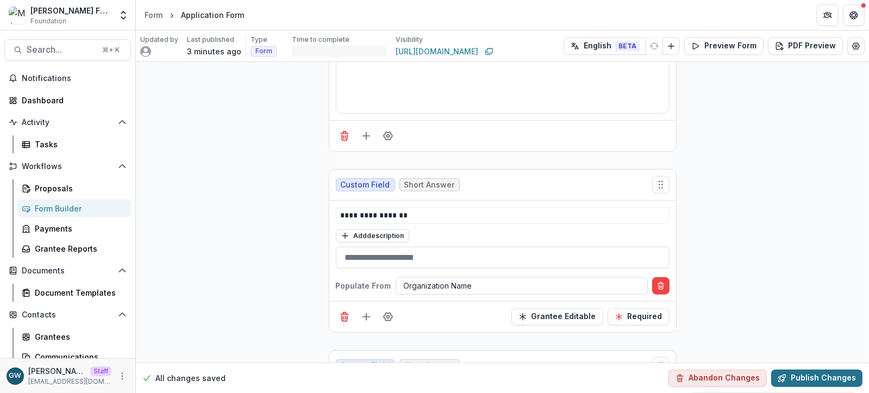
click at [807, 377] on button "Publish Changes" at bounding box center [816, 377] width 91 height 17
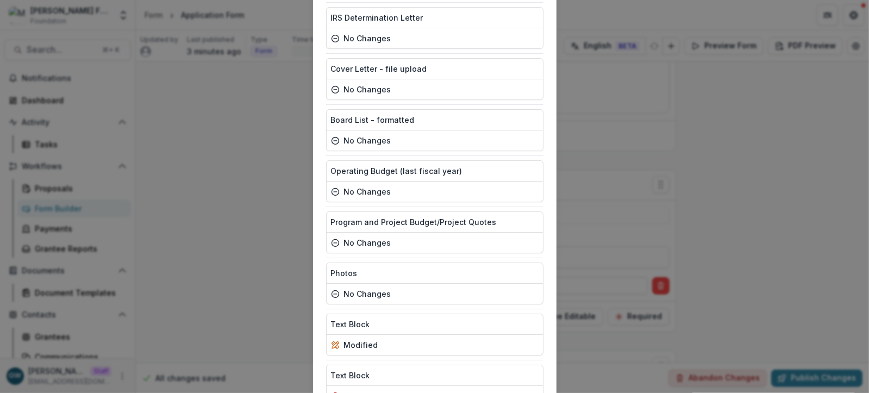
scroll to position [2062, 0]
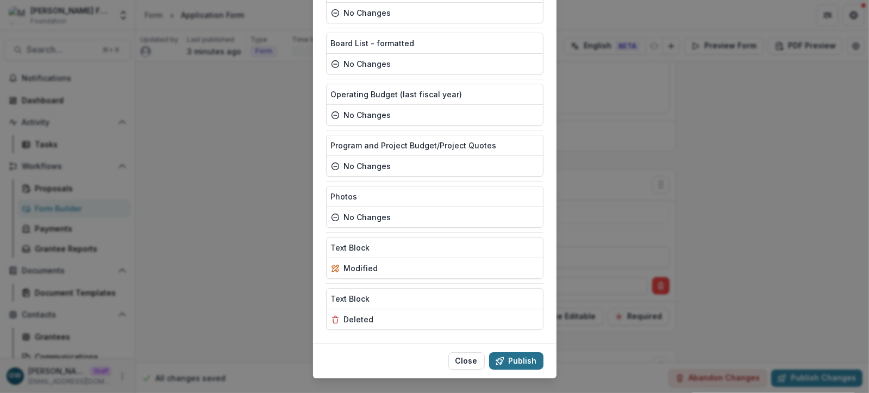
click at [534, 352] on button "Publish" at bounding box center [516, 360] width 54 height 17
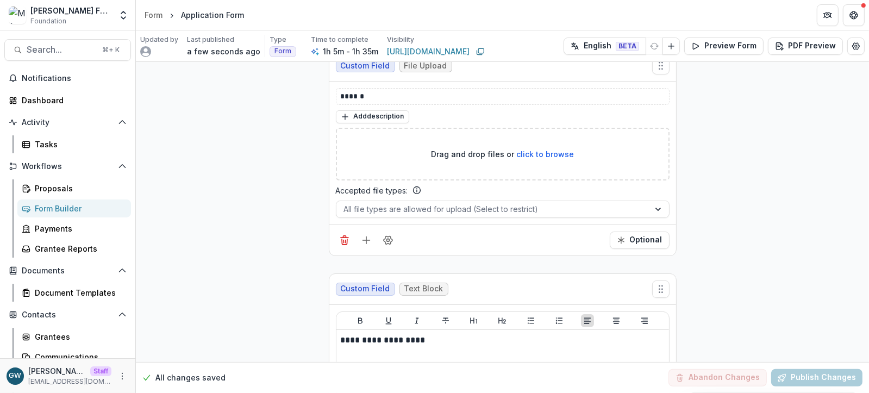
scroll to position [9084, 0]
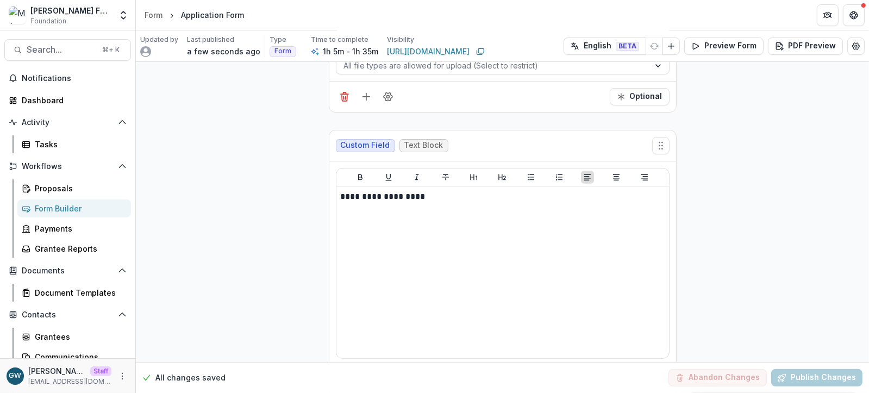
click at [348, 375] on icon "Delete field" at bounding box center [344, 380] width 11 height 11
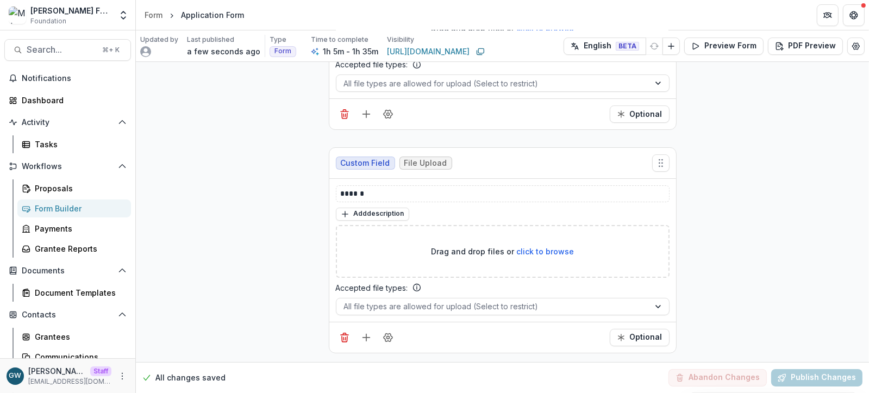
scroll to position [8801, 0]
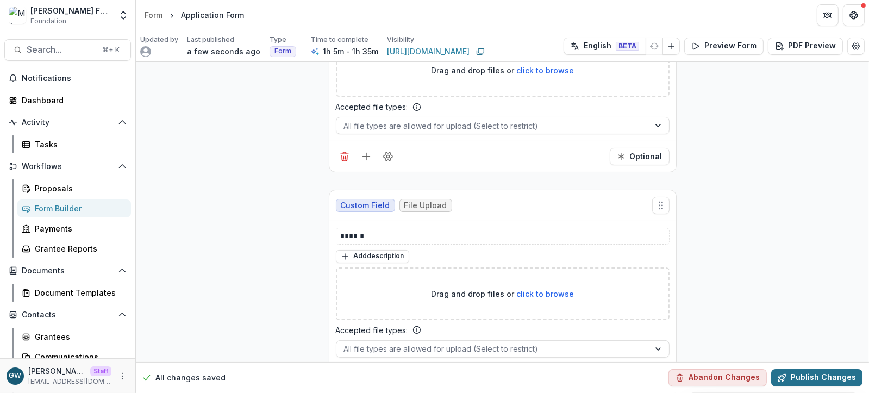
click at [793, 374] on button "Publish Changes" at bounding box center [816, 377] width 91 height 17
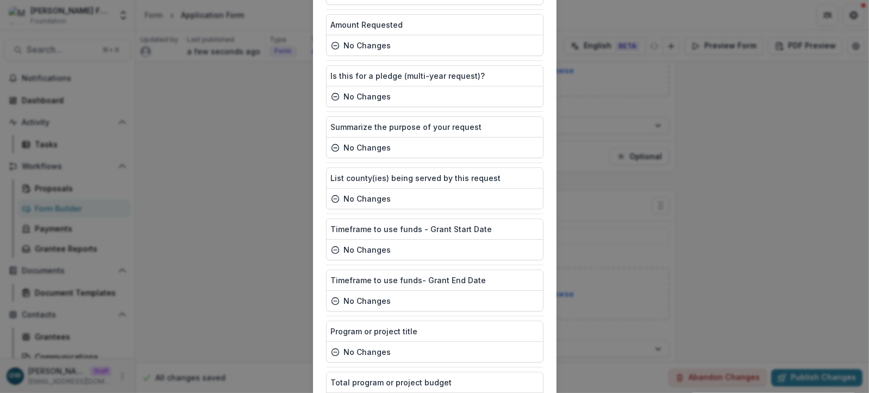
scroll to position [2012, 0]
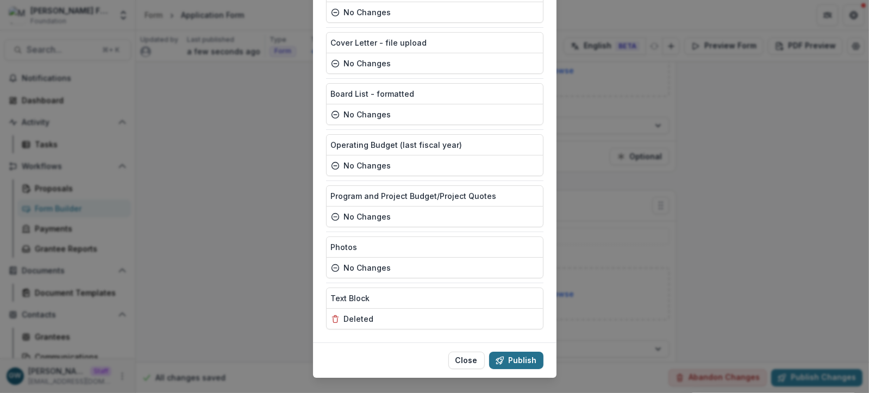
click at [532, 352] on button "Publish" at bounding box center [516, 360] width 54 height 17
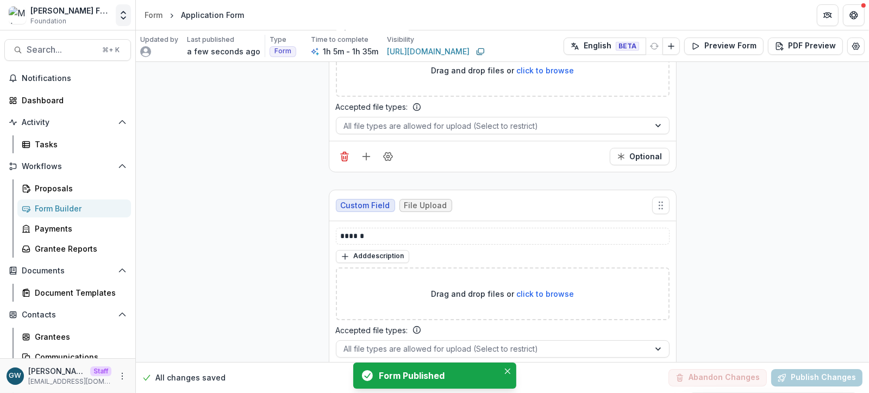
click at [125, 16] on icon "Open entity switcher" at bounding box center [123, 15] width 11 height 11
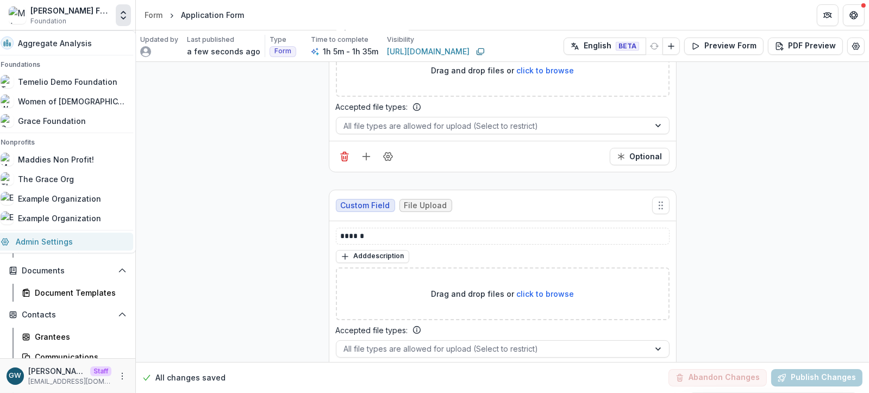
click at [60, 245] on link "Admin Settings" at bounding box center [63, 242] width 139 height 18
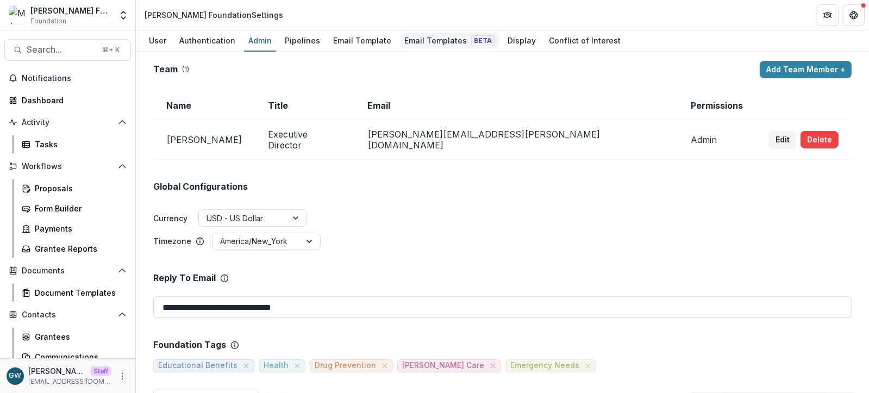
click at [410, 42] on div "Email Templates Beta" at bounding box center [449, 41] width 99 height 16
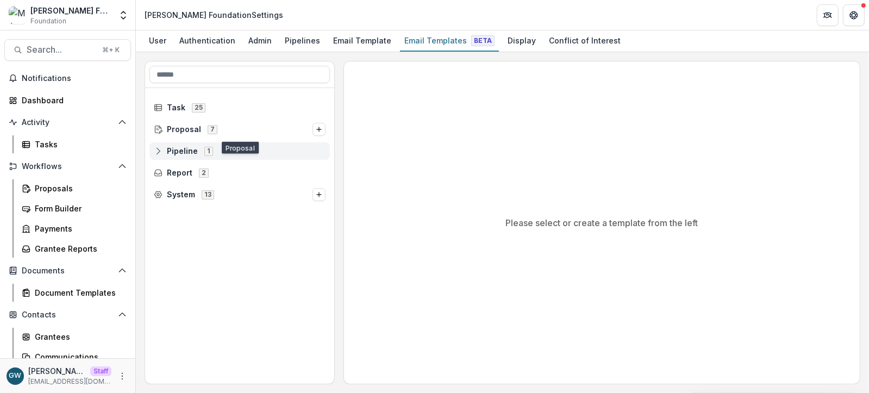
click at [156, 152] on icon at bounding box center [158, 151] width 9 height 9
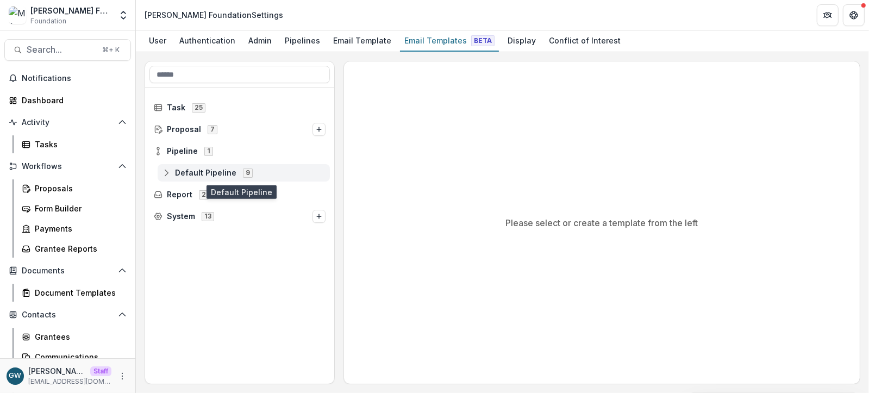
click at [167, 175] on circle at bounding box center [166, 175] width 2 height 2
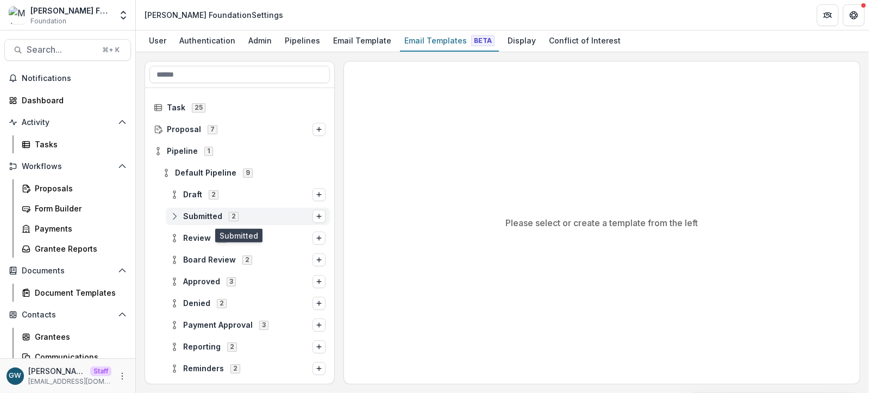
click at [173, 216] on icon at bounding box center [174, 216] width 9 height 9
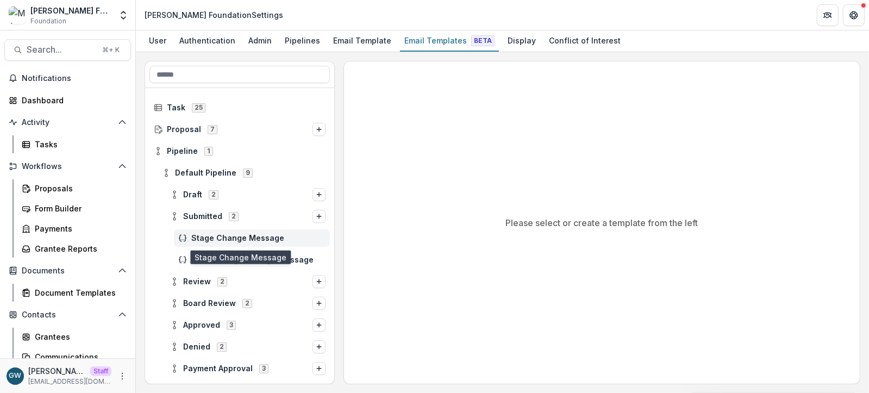
click at [215, 238] on span "Stage Change Message" at bounding box center [258, 238] width 134 height 9
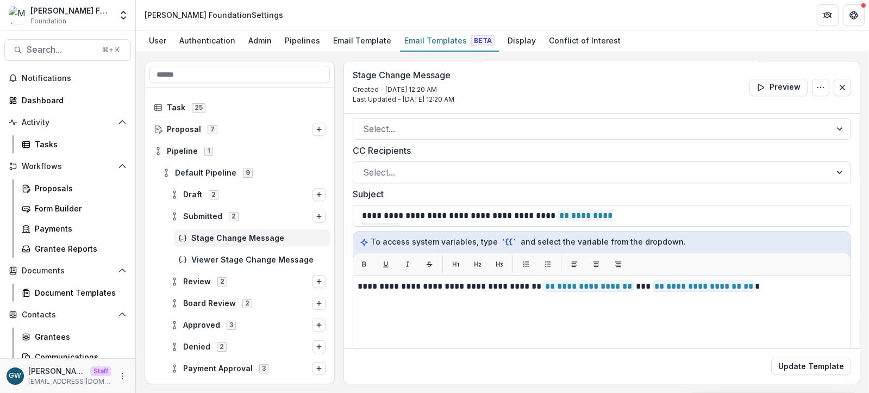
scroll to position [36, 0]
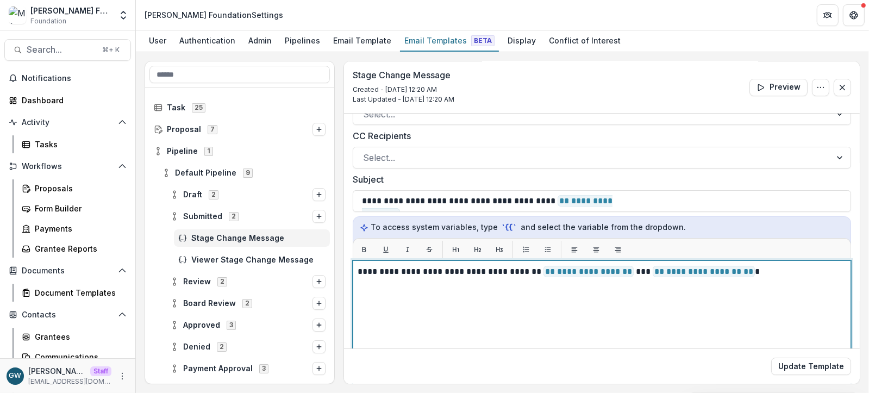
click at [406, 308] on div "**********" at bounding box center [601, 396] width 488 height 262
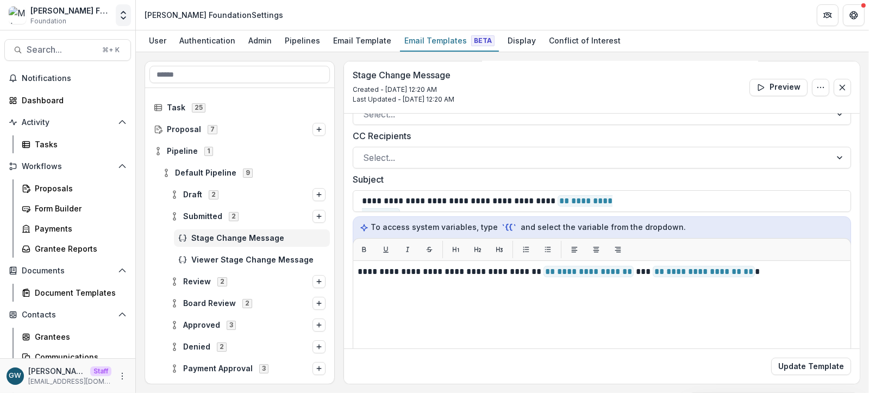
click at [127, 20] on icon "Open entity switcher" at bounding box center [123, 15] width 11 height 11
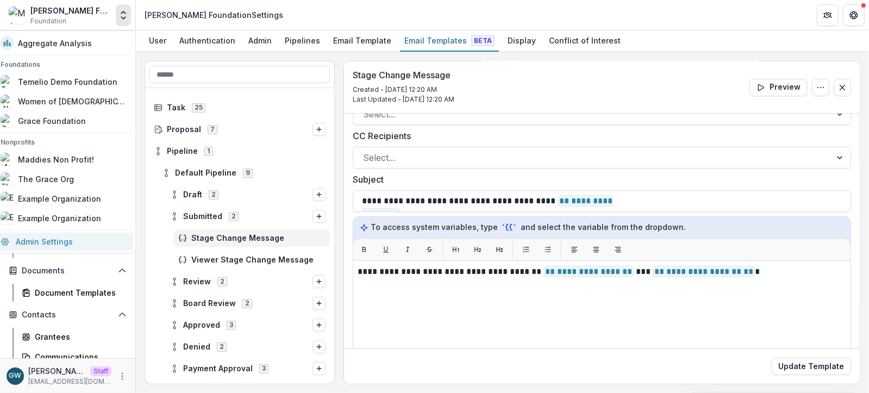
click at [60, 241] on link "Admin Settings" at bounding box center [63, 242] width 139 height 18
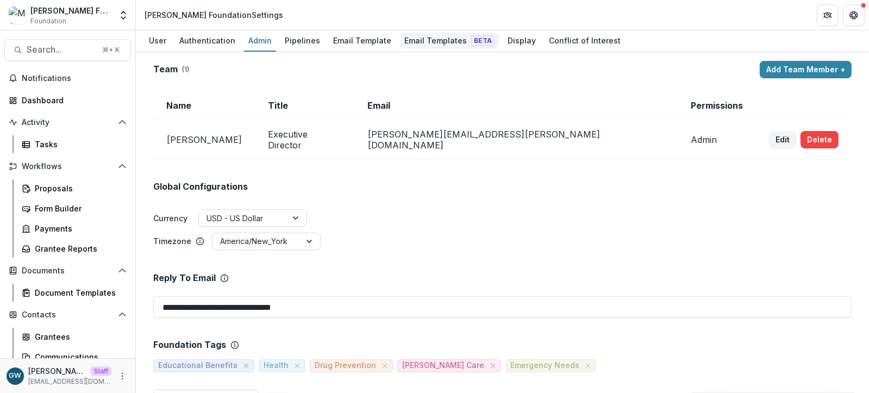
click at [428, 41] on div "Email Templates Beta" at bounding box center [449, 41] width 99 height 16
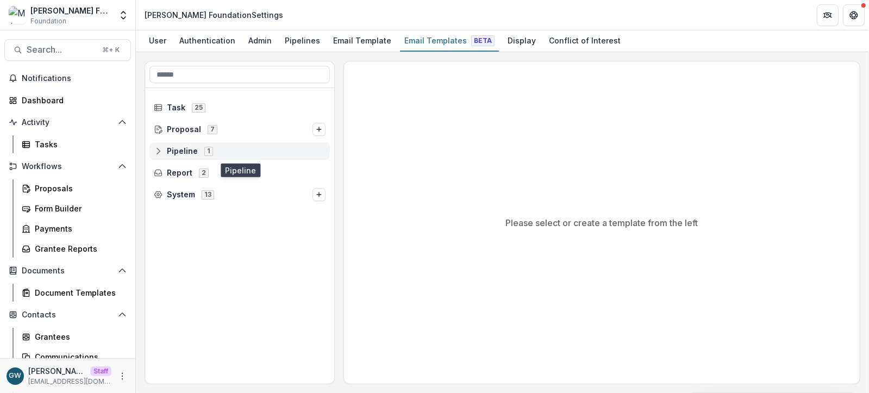
click at [159, 152] on icon at bounding box center [158, 151] width 9 height 9
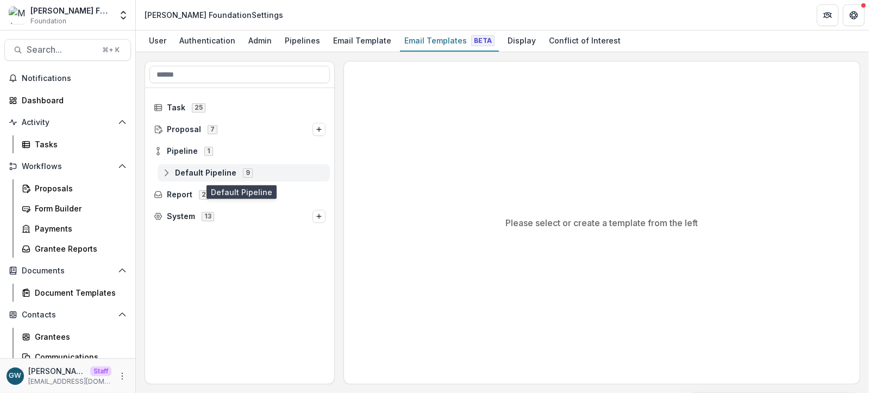
click at [170, 172] on icon at bounding box center [166, 172] width 9 height 9
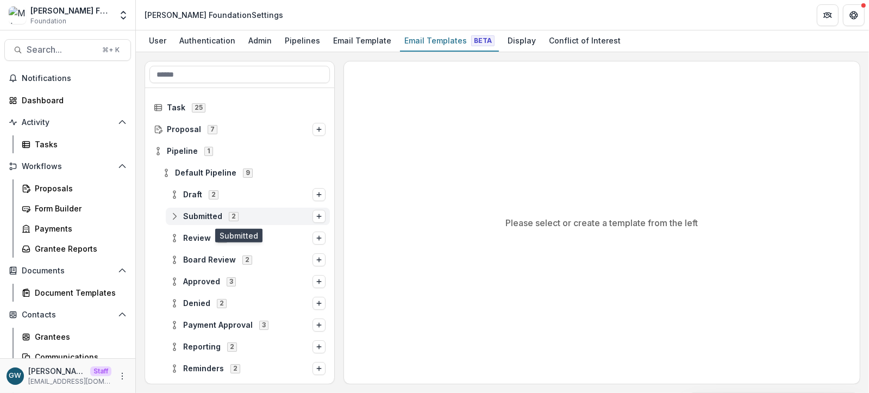
click at [200, 217] on span "Submitted" at bounding box center [202, 216] width 39 height 9
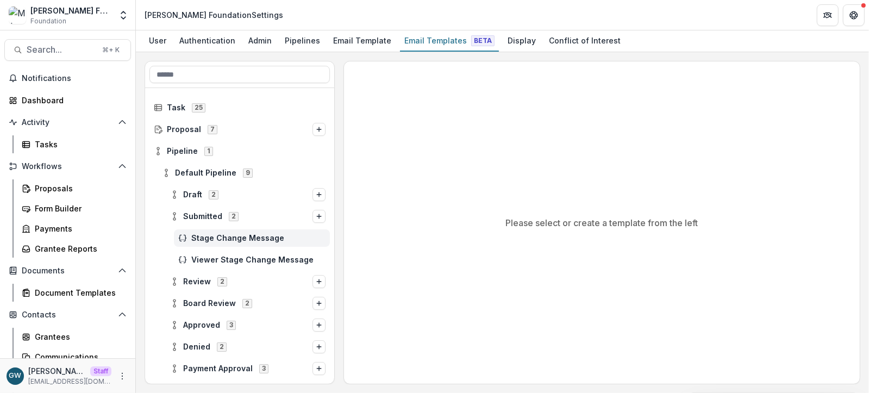
drag, startPoint x: 223, startPoint y: 239, endPoint x: 231, endPoint y: 237, distance: 8.2
click at [223, 238] on span "Stage Change Message" at bounding box center [258, 238] width 134 height 9
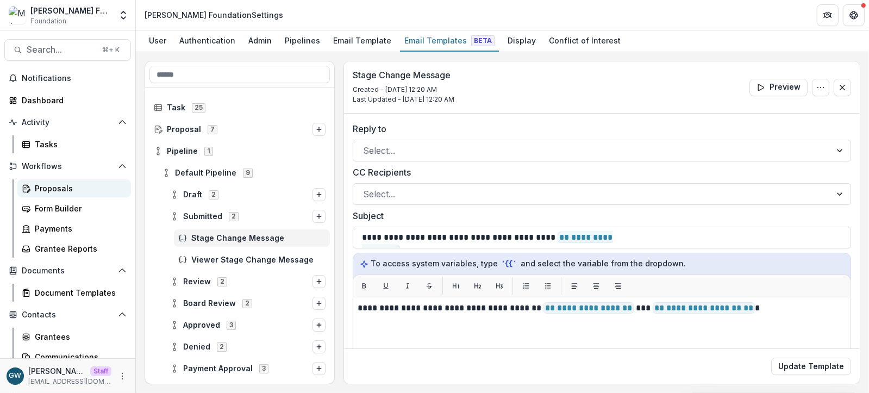
click at [61, 189] on div "Proposals" at bounding box center [78, 188] width 87 height 11
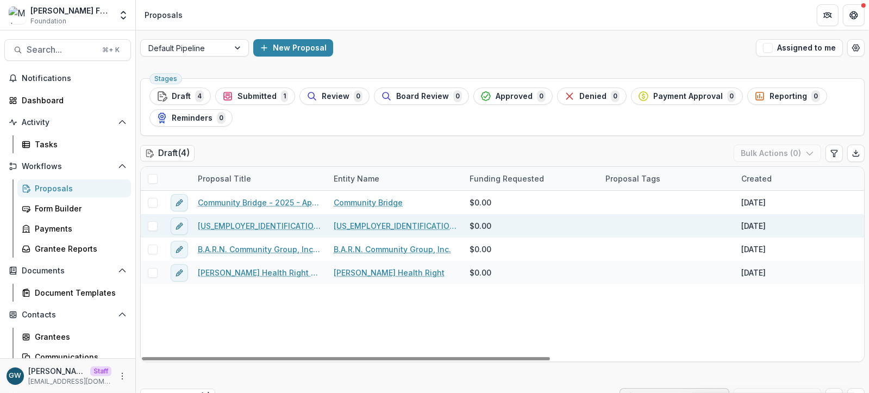
click at [276, 223] on link "25-1320272 - 2025 - Application Form" at bounding box center [259, 225] width 123 height 11
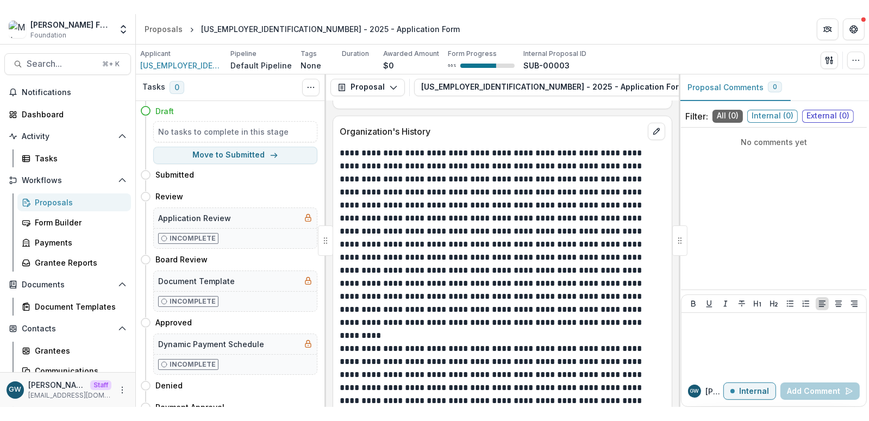
scroll to position [823, 0]
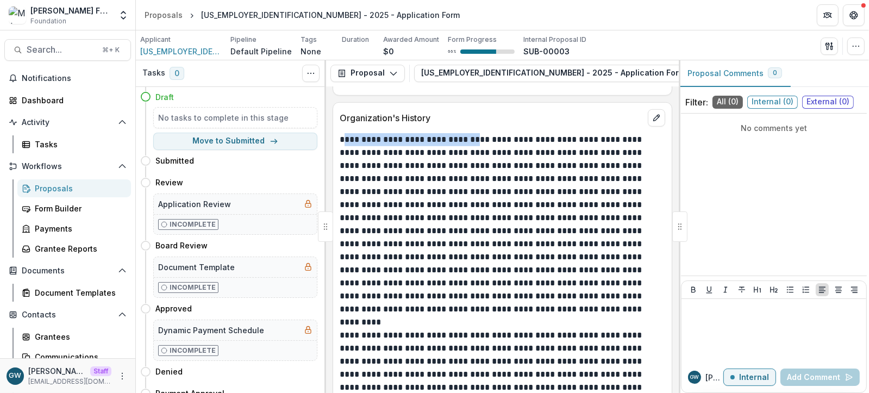
drag, startPoint x: 346, startPoint y: 140, endPoint x: 484, endPoint y: 143, distance: 138.6
click at [484, 143] on p "**********" at bounding box center [501, 224] width 323 height 183
click at [526, 180] on p "**********" at bounding box center [501, 224] width 323 height 183
click at [70, 189] on div "Proposals" at bounding box center [78, 188] width 87 height 11
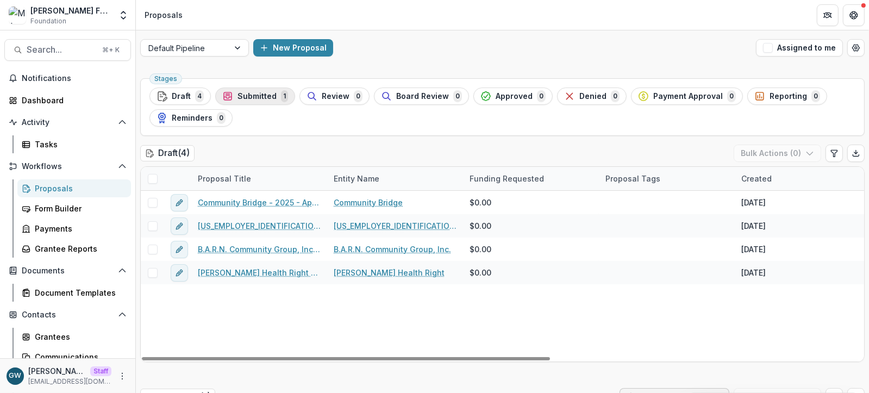
click at [265, 93] on span "Submitted" at bounding box center [256, 96] width 39 height 9
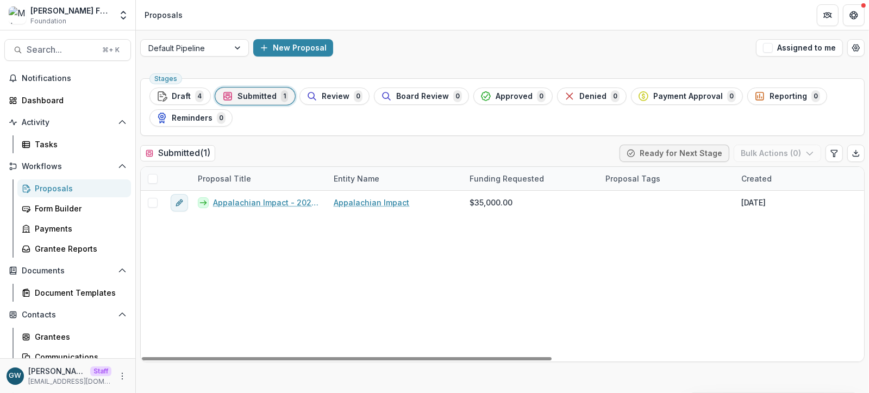
click at [186, 93] on span "Draft" at bounding box center [181, 96] width 19 height 9
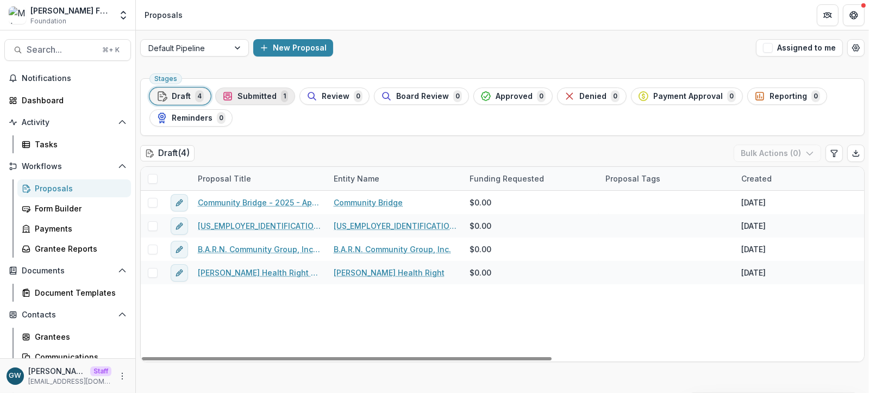
click at [254, 96] on span "Submitted" at bounding box center [256, 96] width 39 height 9
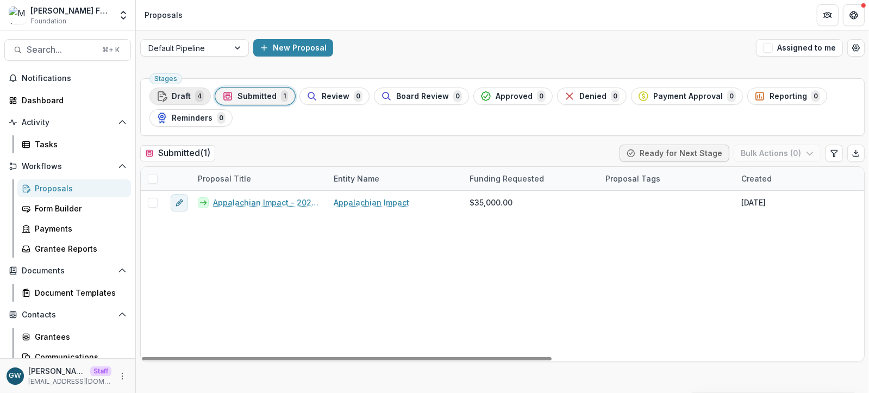
click at [187, 97] on span "Draft" at bounding box center [181, 96] width 19 height 9
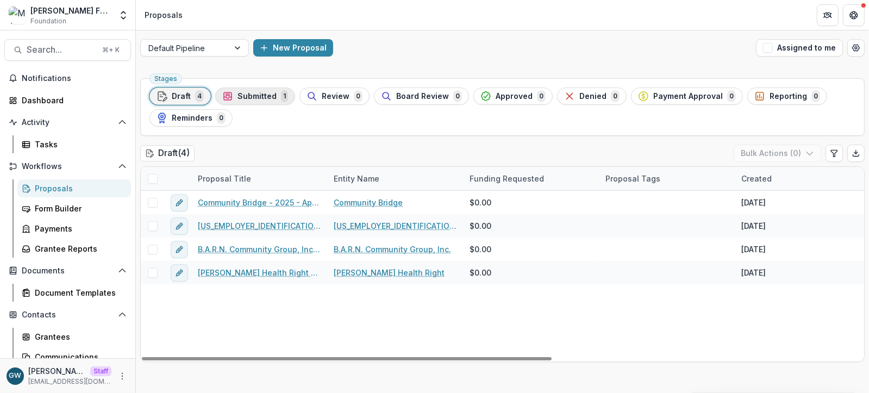
click at [281, 95] on span "1" at bounding box center [284, 96] width 7 height 12
